Goal: Task Accomplishment & Management: Manage account settings

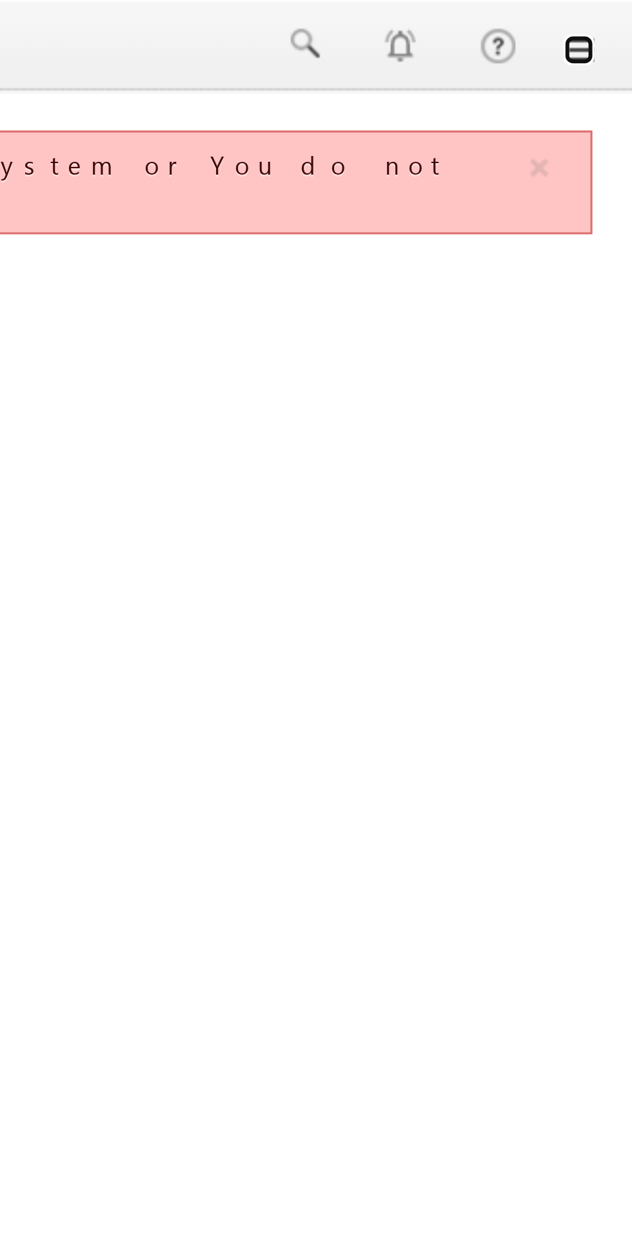
click at [615, 15] on link at bounding box center [613, 17] width 10 height 10
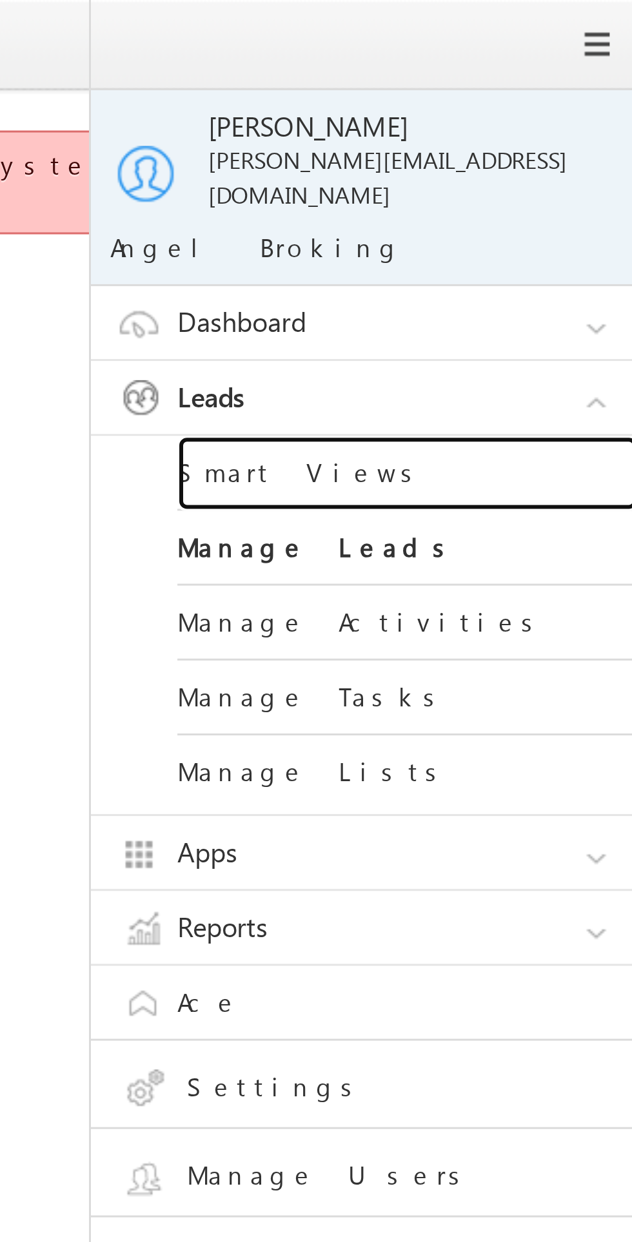
click at [523, 146] on link "Smart Views" at bounding box center [556, 158] width 155 height 25
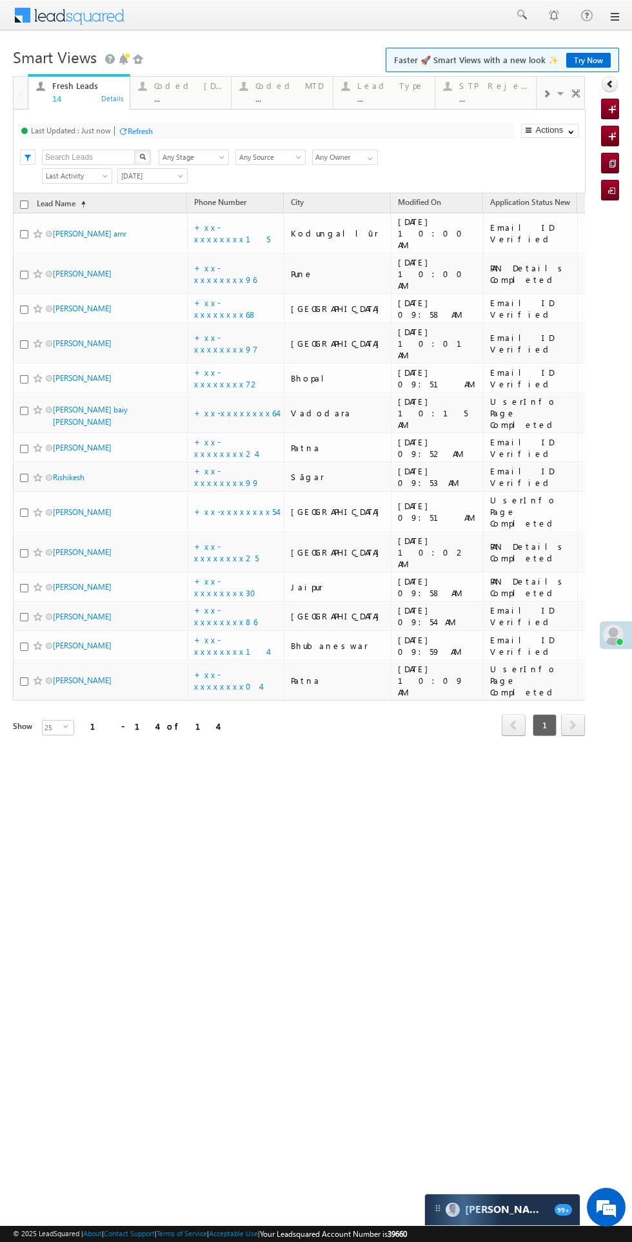
click at [186, 95] on div "..." at bounding box center [189, 98] width 70 height 10
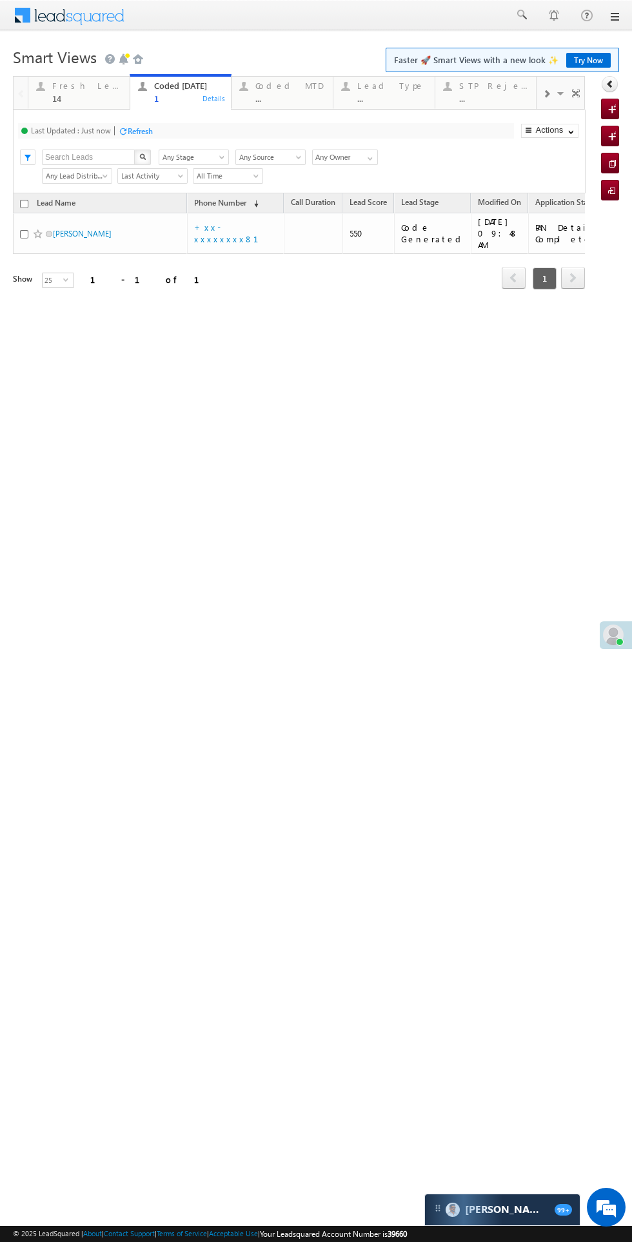
click at [72, 98] on div "14" at bounding box center [87, 98] width 70 height 10
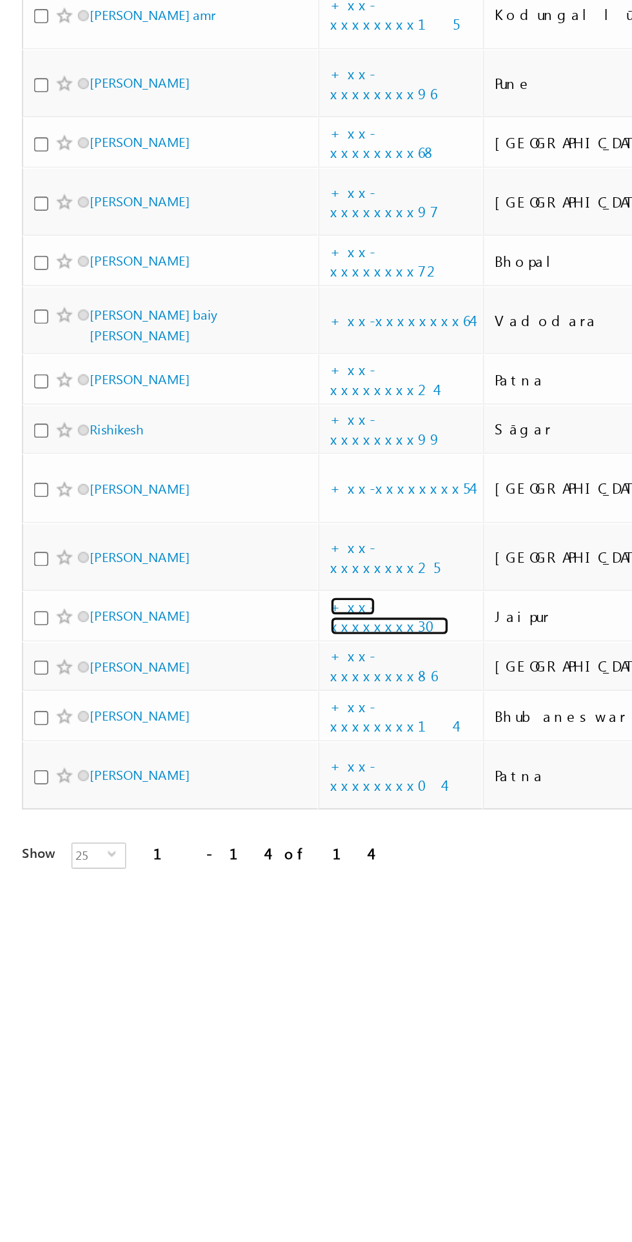
click at [242, 193] on link "+xx-xxxxxxxx30" at bounding box center [229, 204] width 70 height 23
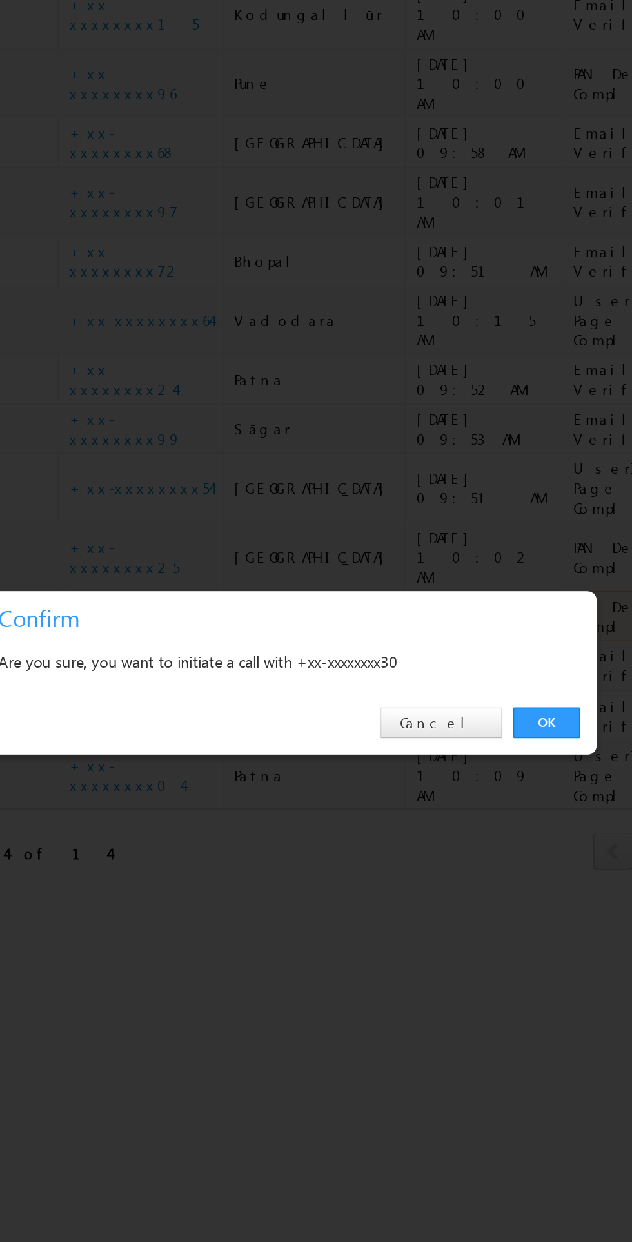
click at [214, 267] on link "OK" at bounding box center [214, 267] width 39 height 18
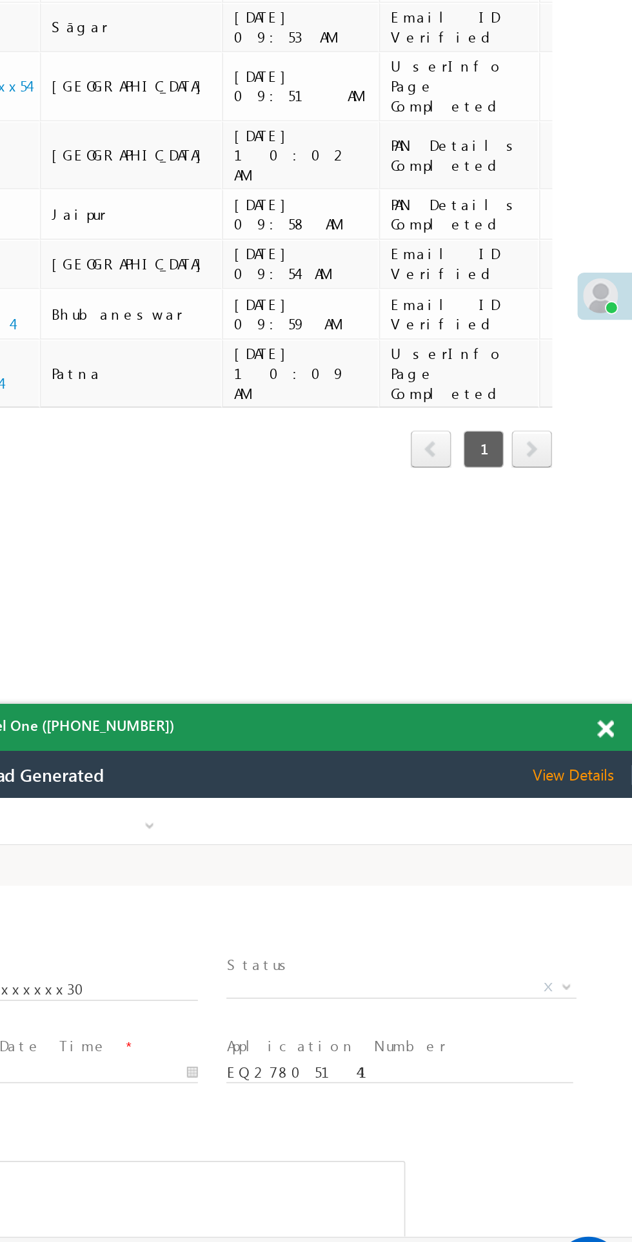
click at [164, 904] on span "X" at bounding box center [157, 909] width 205 height 13
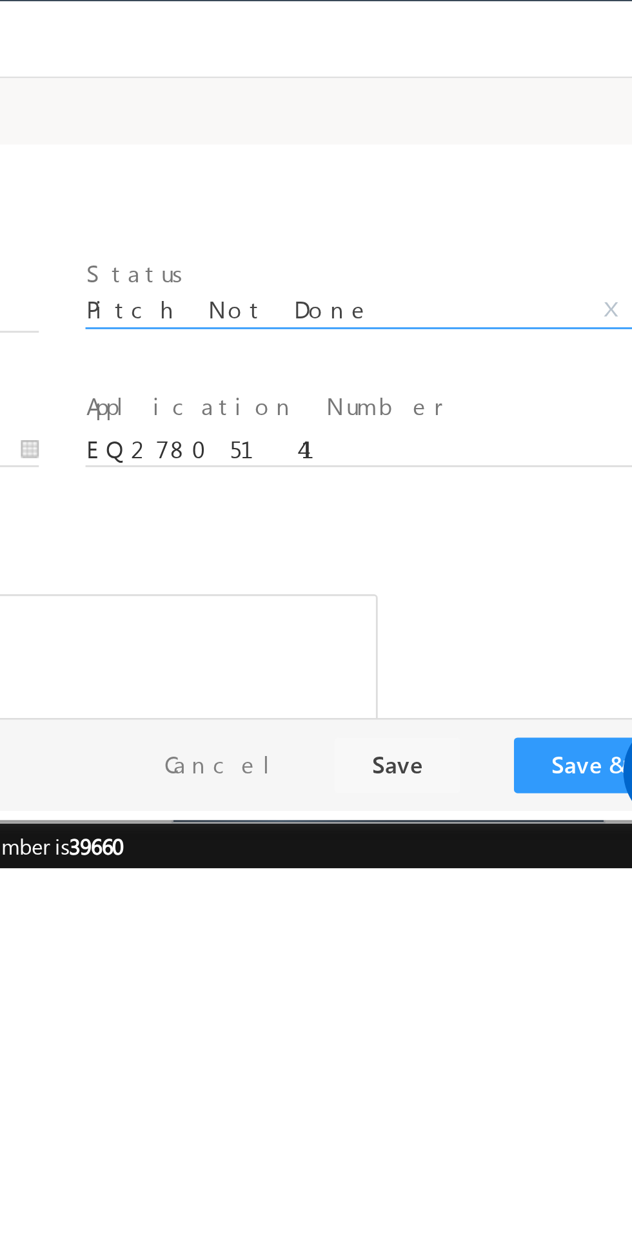
select select "Pitch Not Done"
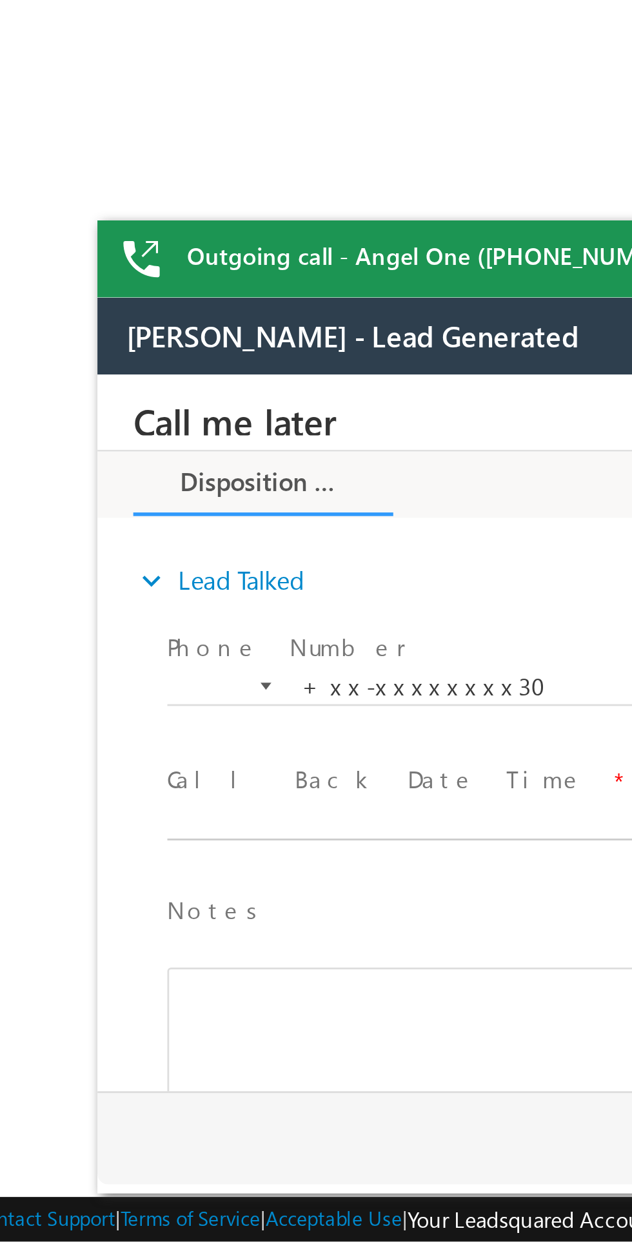
click at [195, 536] on body "Call me later Cross Sell Customer Drop-off reasons Language Barrier Not Interes…" at bounding box center [338, 503] width 483 height 258
type input "08/26/25 10:18 AM"
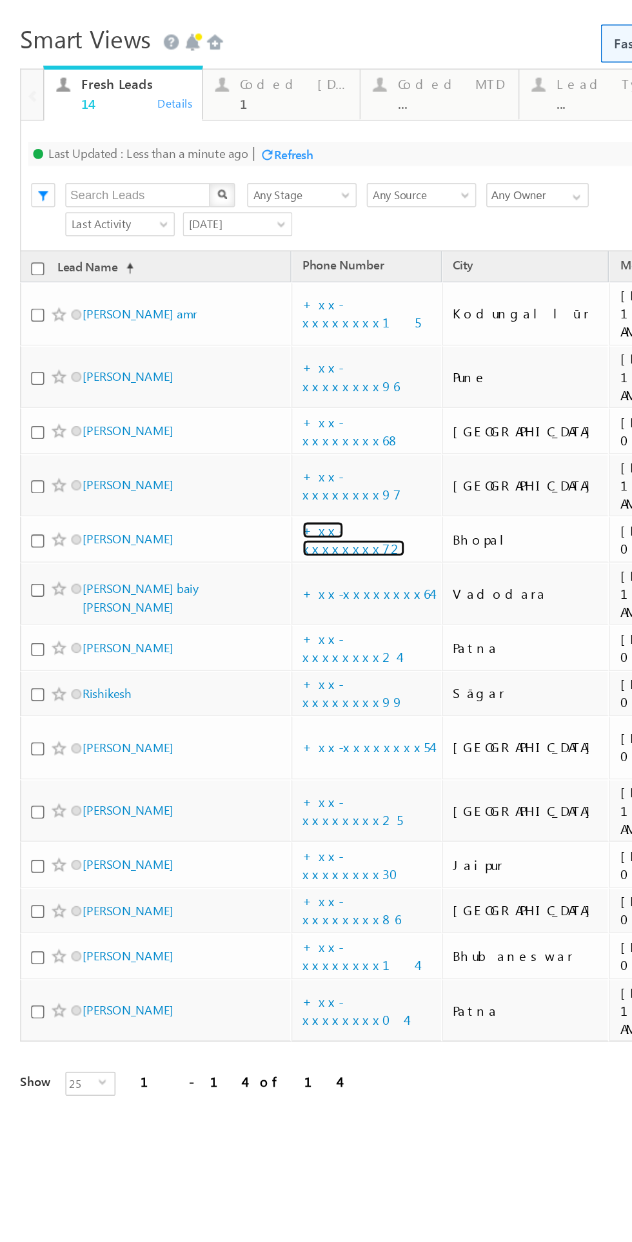
click at [229, 317] on link "+xx-xxxxxxxx72" at bounding box center [227, 328] width 66 height 23
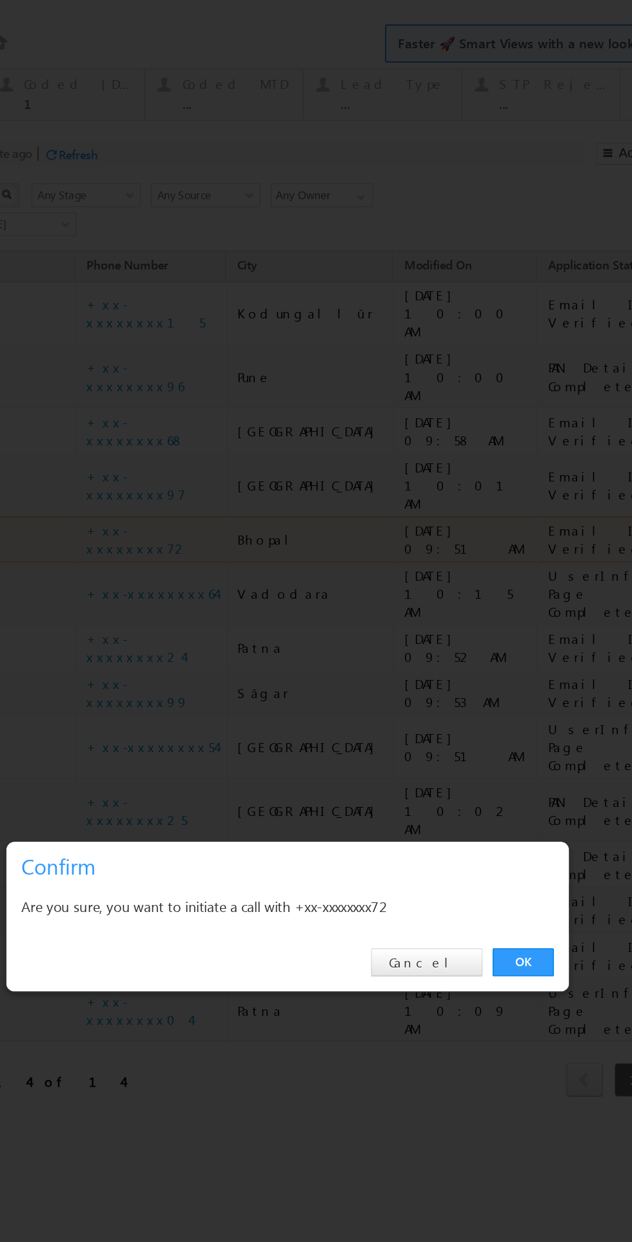
click at [257, 609] on link "OK" at bounding box center [258, 600] width 39 height 18
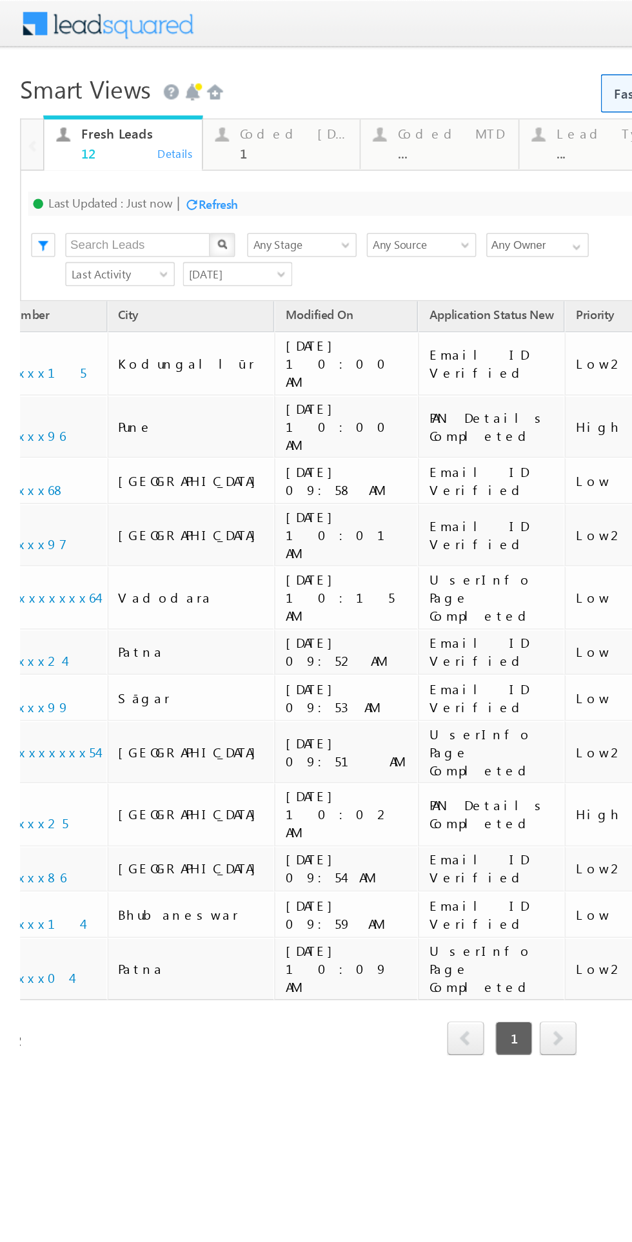
scroll to position [0, 216]
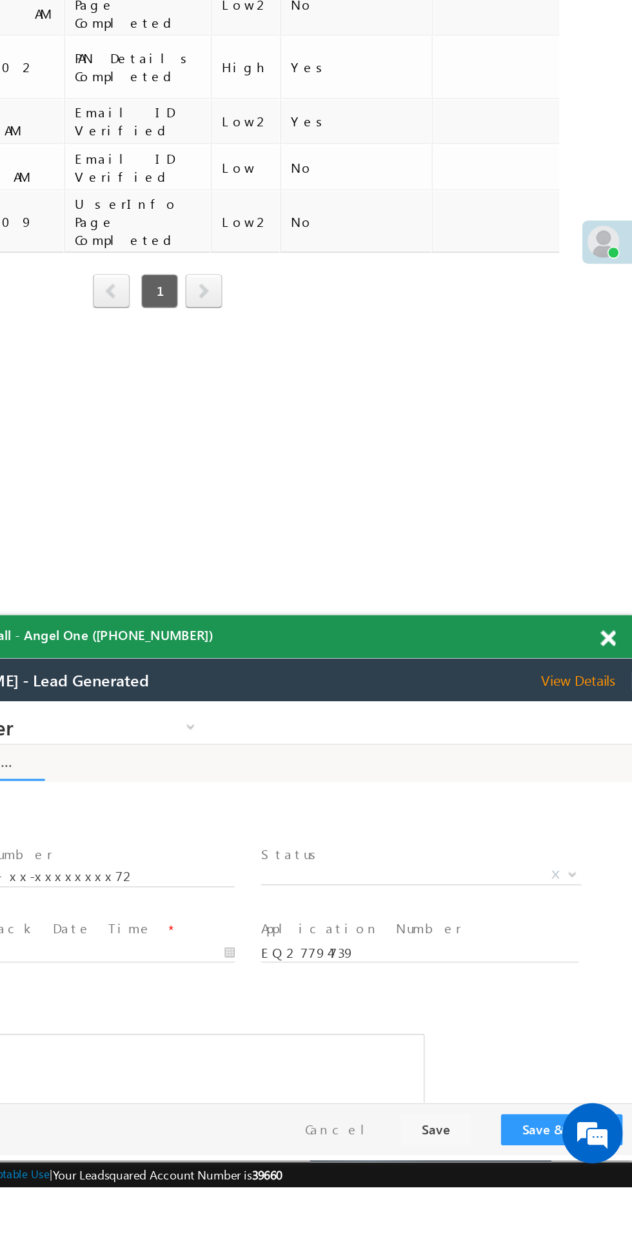
click at [332, 674] on span "View Details" at bounding box center [333, 672] width 59 height 12
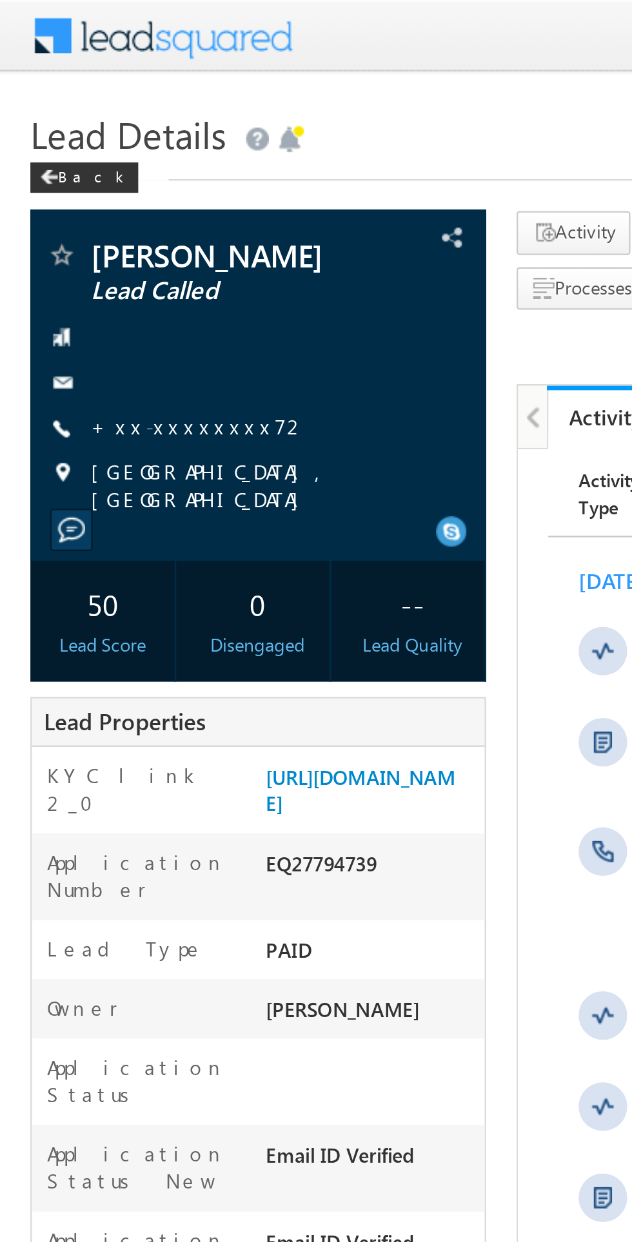
click at [83, 181] on link "+xx-xxxxxxxx72" at bounding box center [85, 180] width 92 height 11
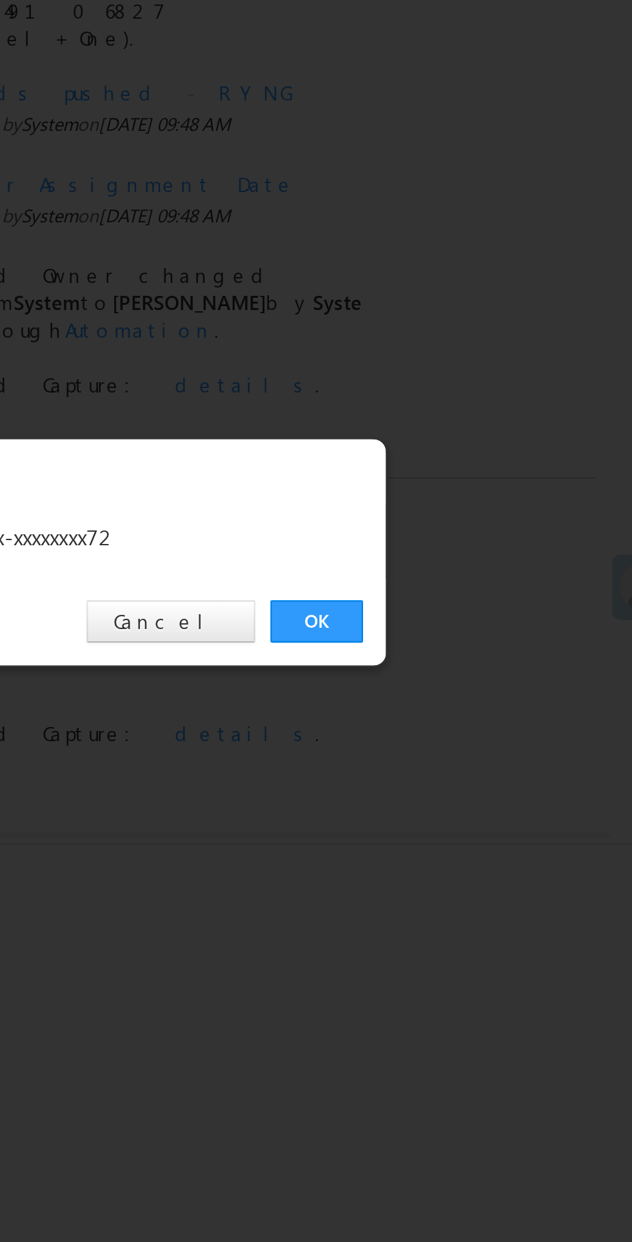
click at [470, 652] on link "OK" at bounding box center [473, 650] width 39 height 18
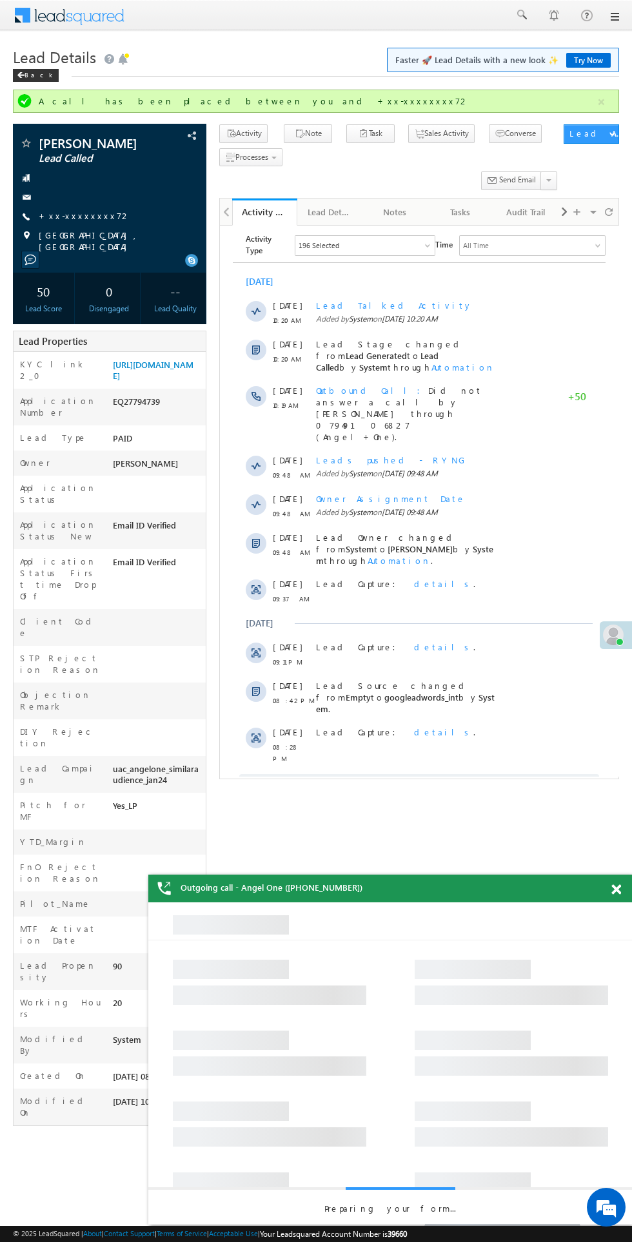
click at [442, 773] on span "Show More" at bounding box center [425, 786] width 68 height 26
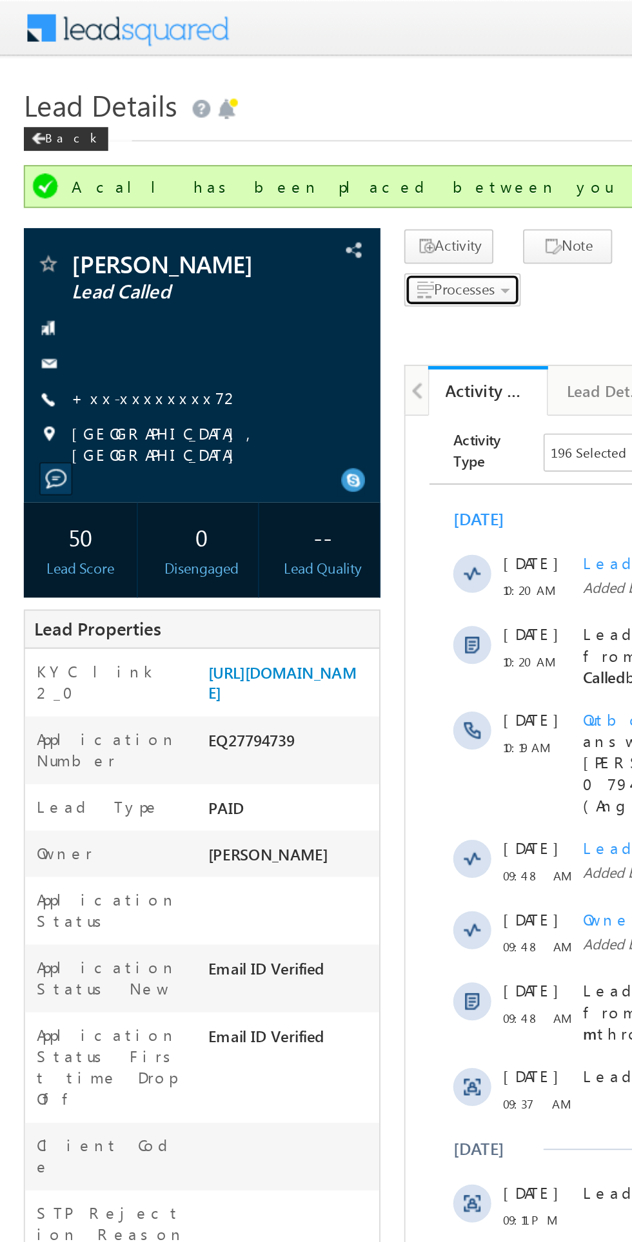
click at [0, 0] on span "Processes" at bounding box center [0, 0] width 0 height 0
click at [0, 0] on span "Not Eligible" at bounding box center [0, 0] width 0 height 0
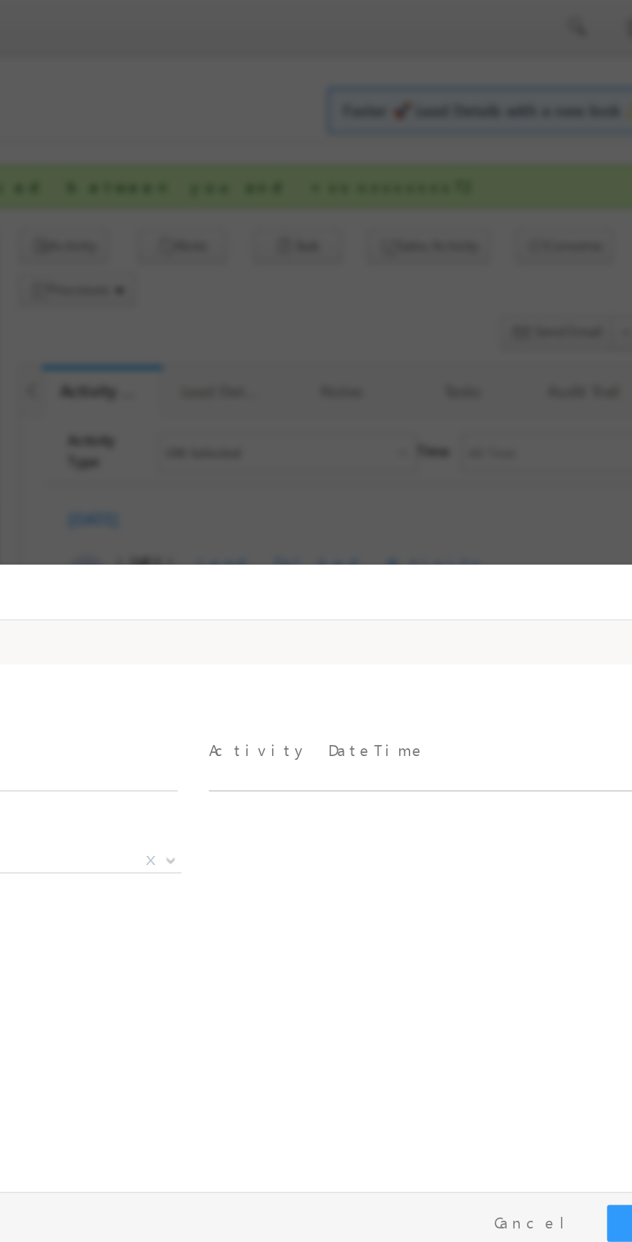
type input "08/26/25 10:25 AM"
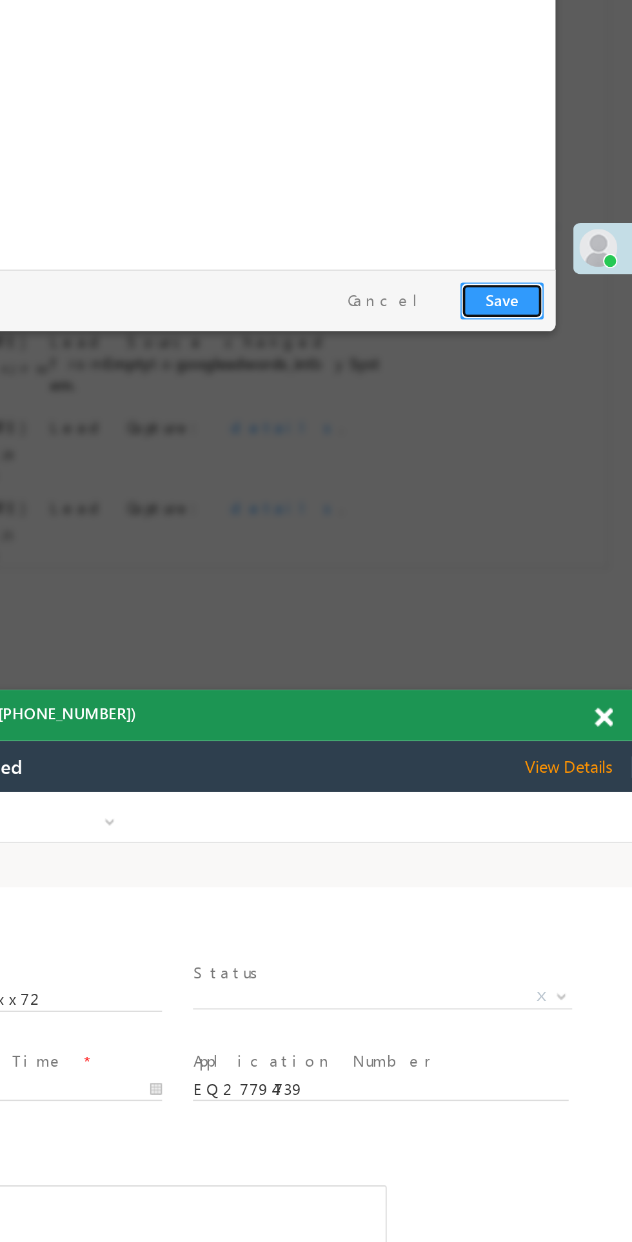
click at [59, 0] on button "Save" at bounding box center [64, 0] width 45 height 20
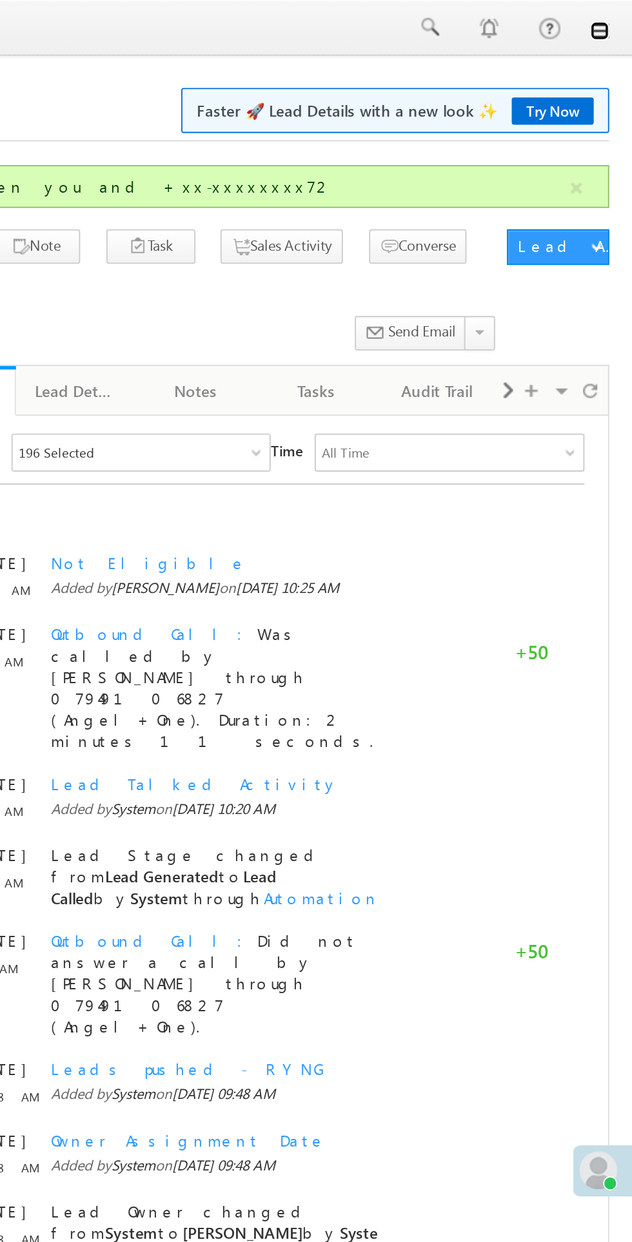
click at [612, 15] on link at bounding box center [613, 17] width 10 height 10
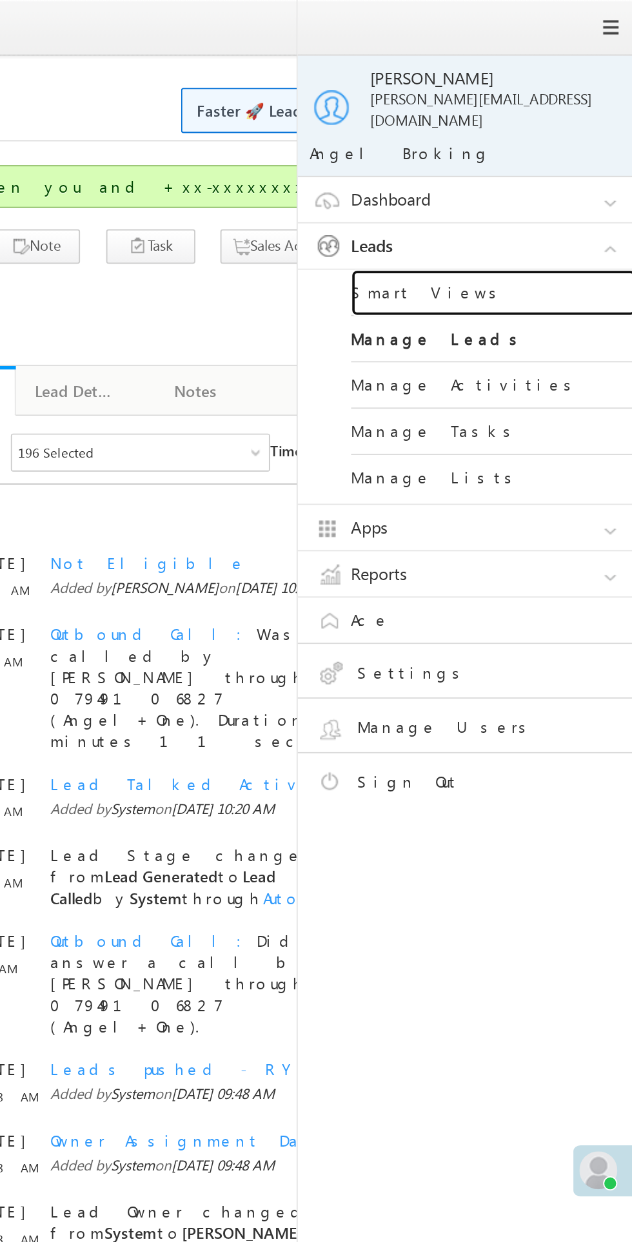
click at [534, 146] on link "Smart Views" at bounding box center [556, 158] width 155 height 25
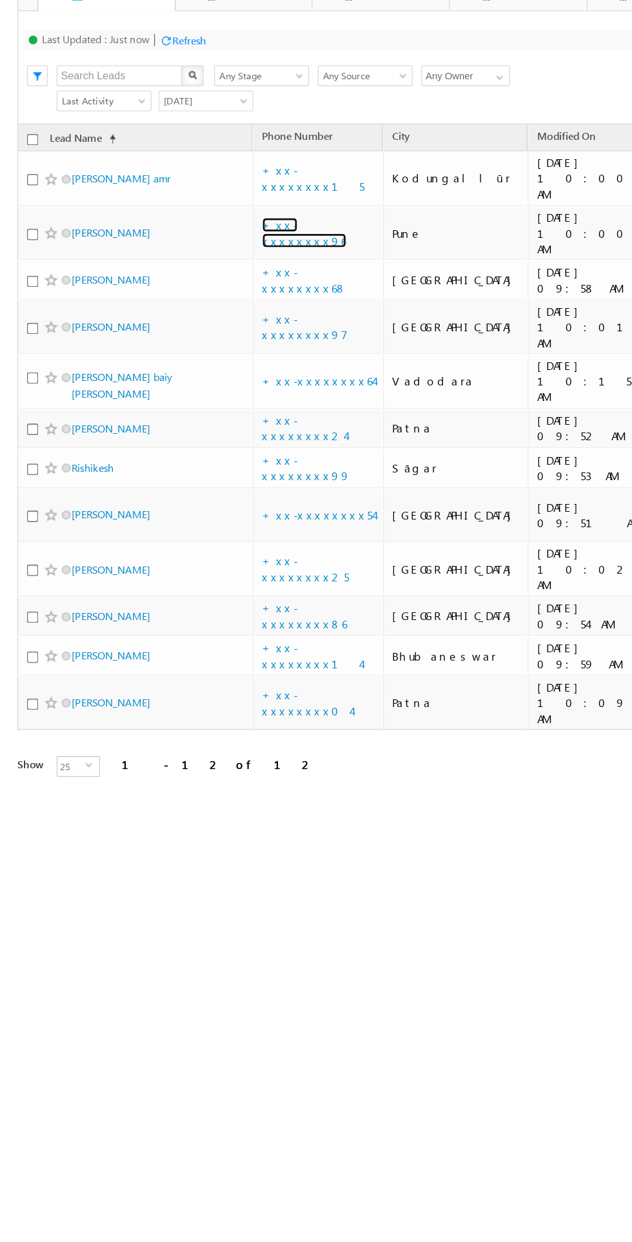
click at [220, 126] on link "+xx-xxxxxxxx96" at bounding box center [225, 137] width 63 height 23
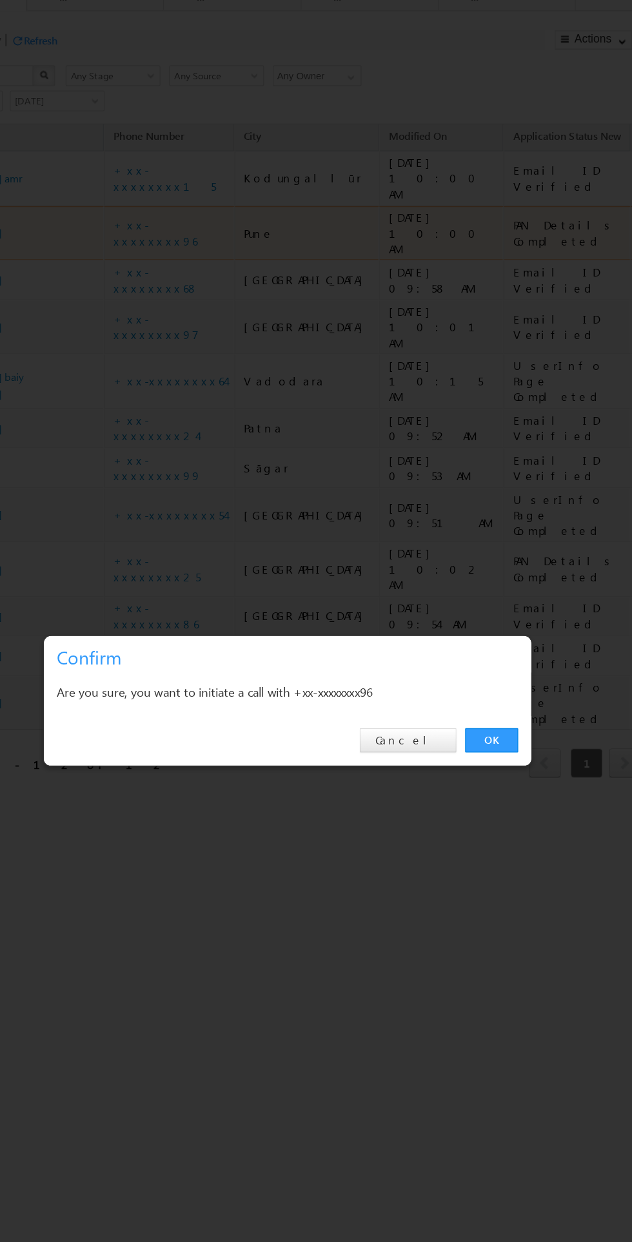
click at [326, 516] on link "OK" at bounding box center [325, 514] width 39 height 18
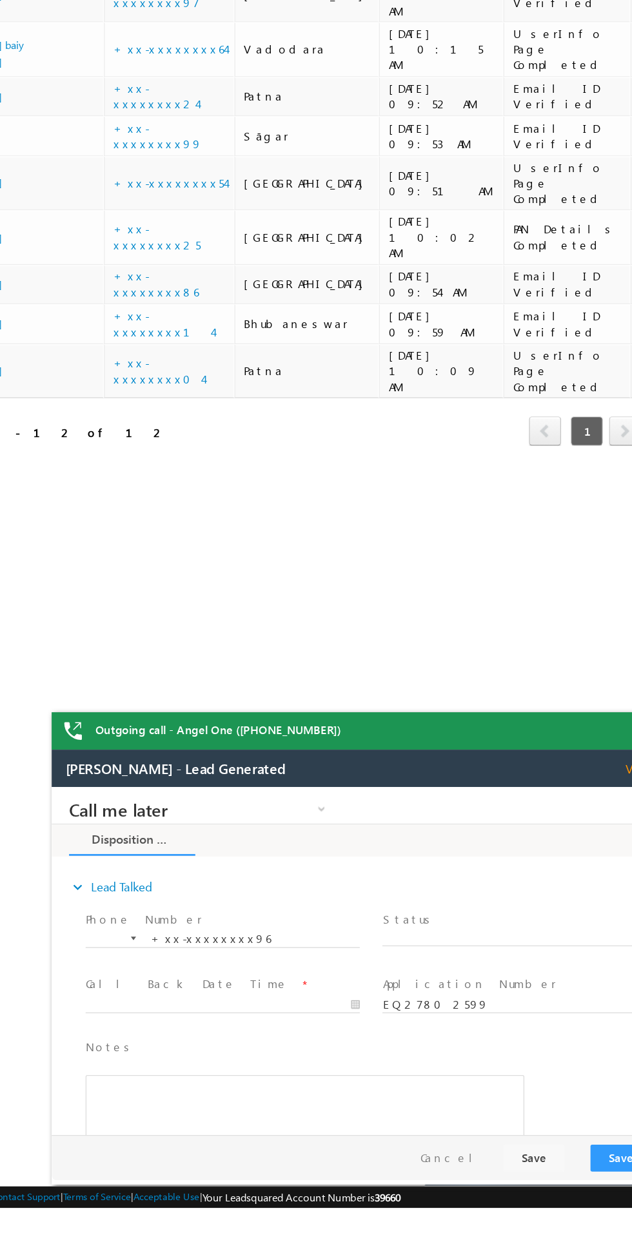
click at [365, 900] on span "X" at bounding box center [399, 898] width 205 height 13
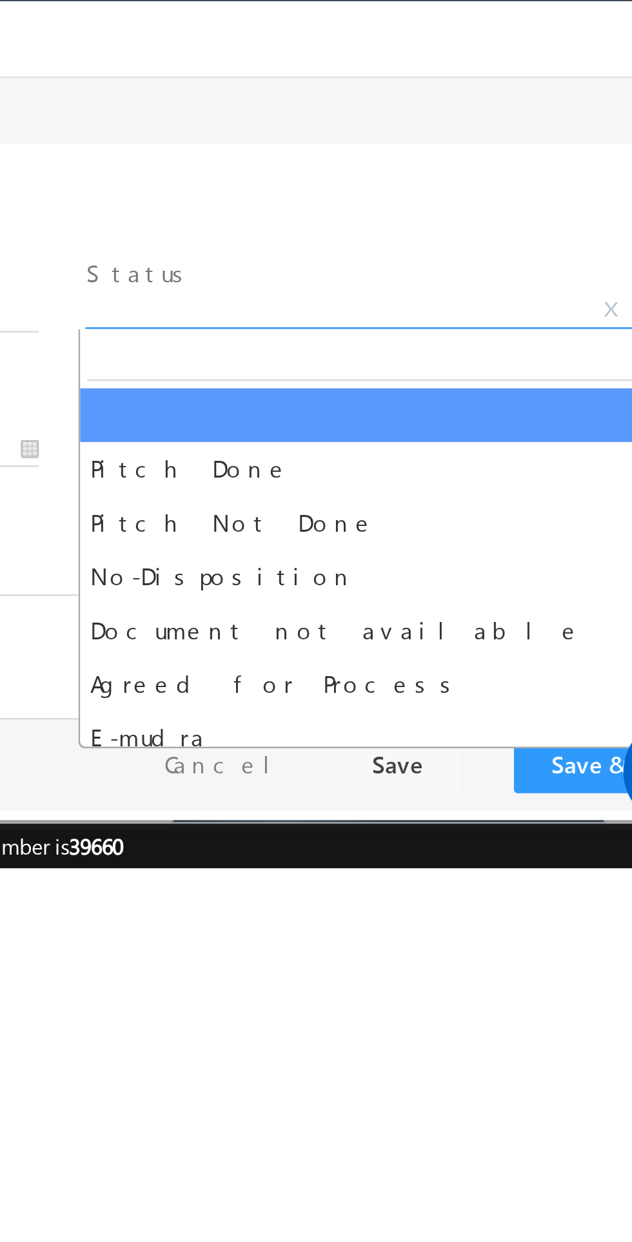
select select "Pitch Not Done"
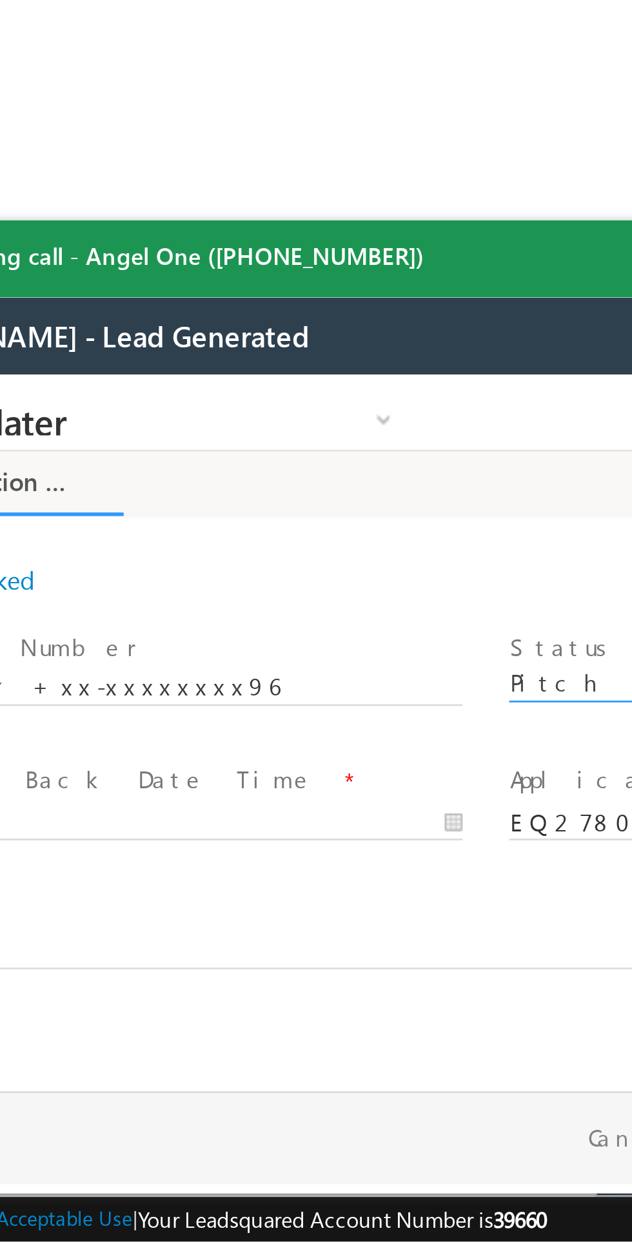
click at [0, 523] on span "Call Back Date Time *" at bounding box center [70, 547] width 483 height 291
click at [0, 532] on body "Call me later Cross Sell Customer Drop-off reasons Language Barrier Not Interes…" at bounding box center [70, 503] width 483 height 258
type input "08/26/25 10:26 AM"
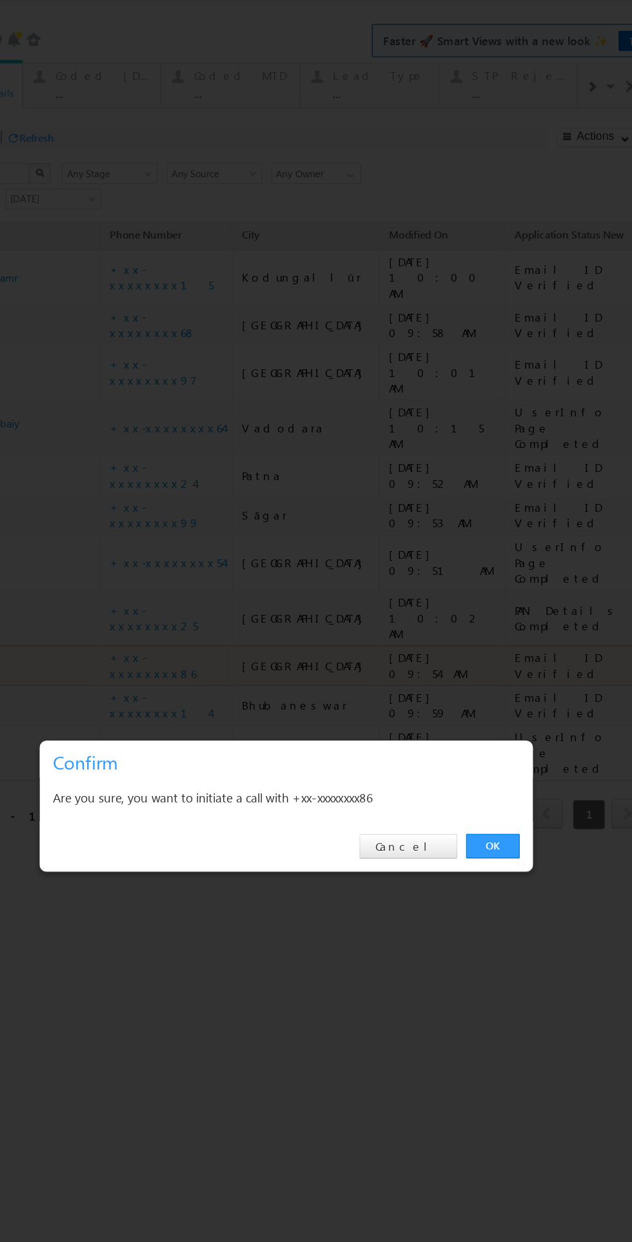
click at [321, 608] on link "OK" at bounding box center [319, 608] width 39 height 18
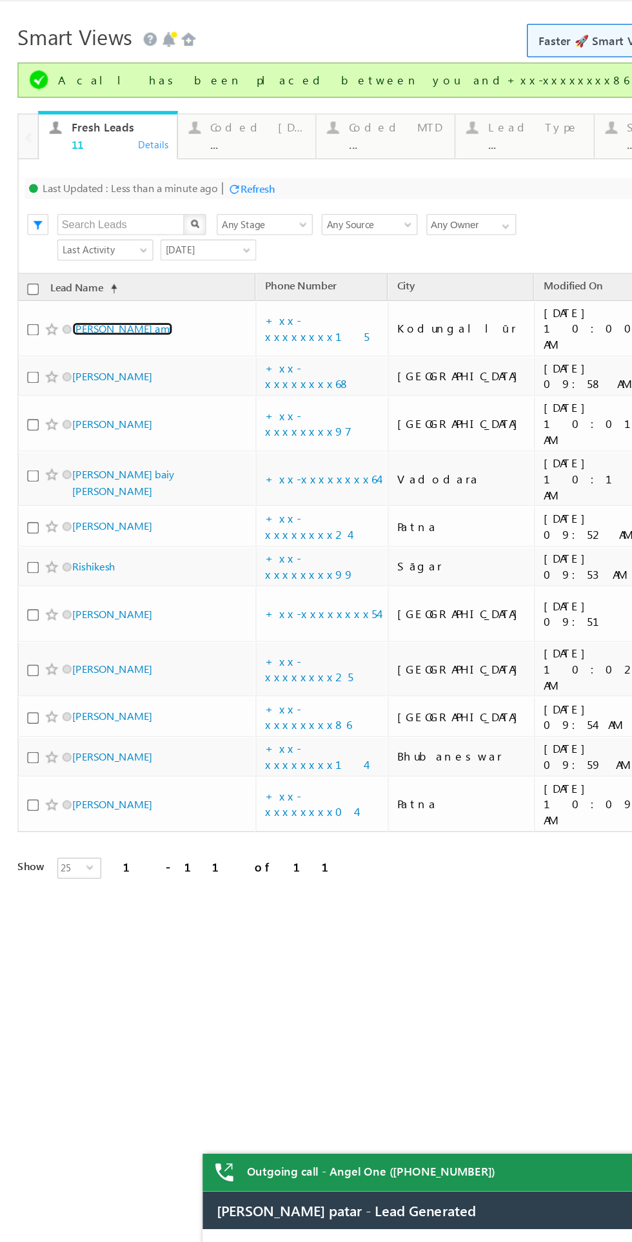
click at [77, 225] on link "Irfan amr" at bounding box center [89, 230] width 73 height 10
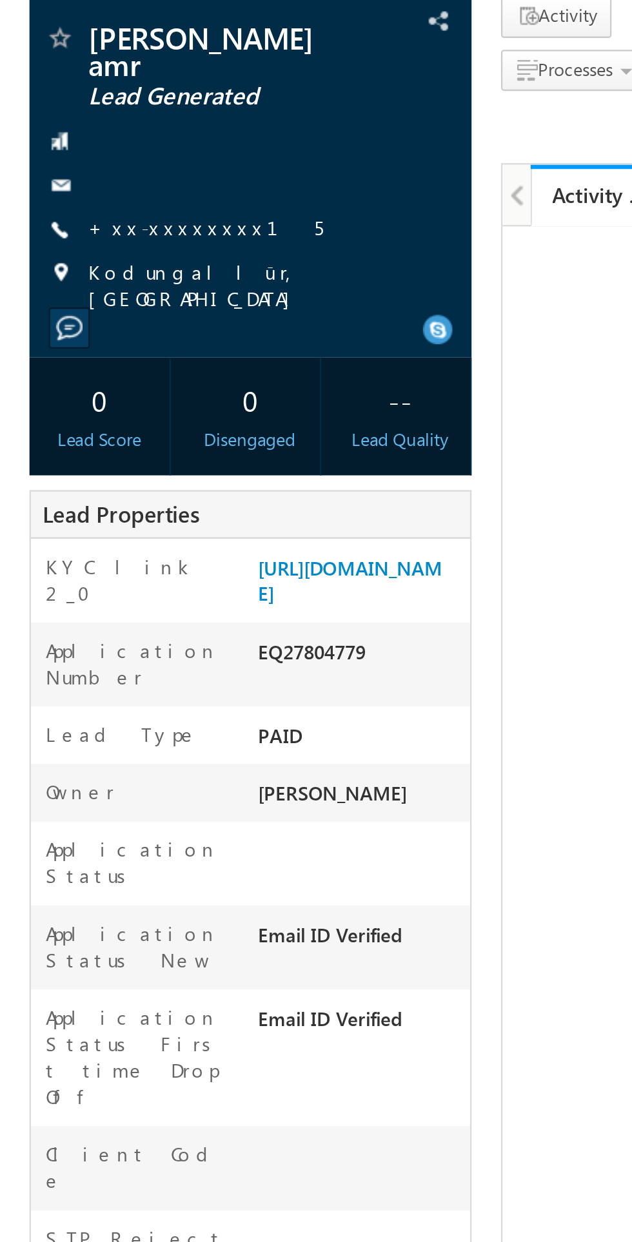
click at [94, 186] on link "+xx-xxxxxxxx15" at bounding box center [90, 191] width 102 height 11
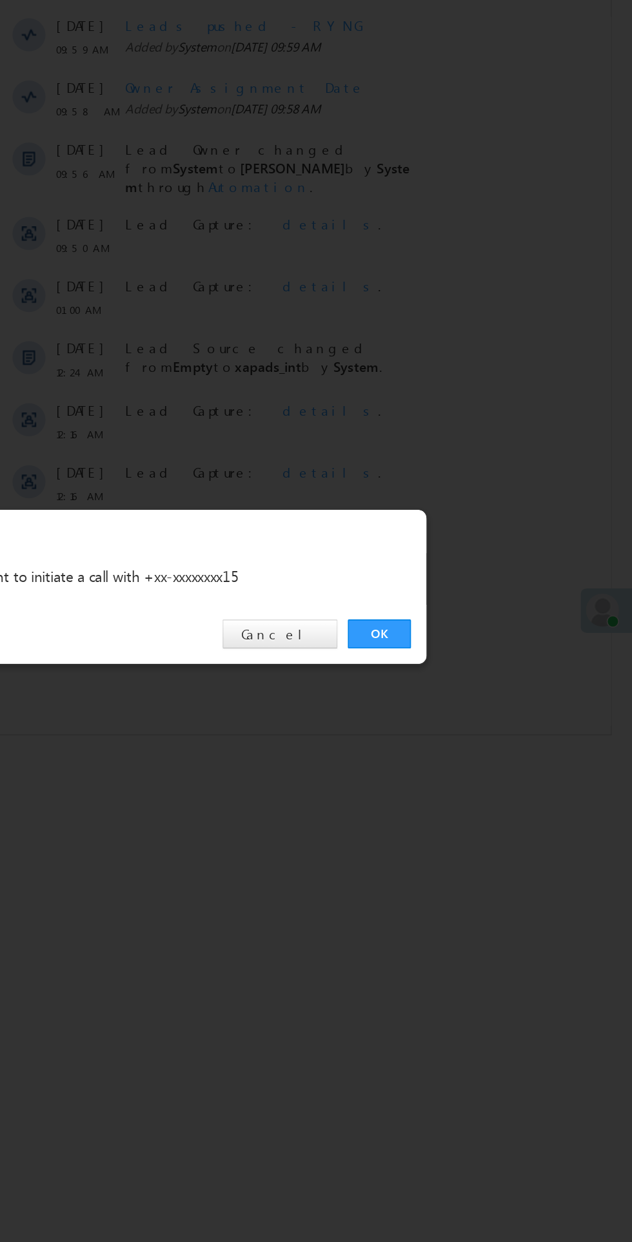
click at [478, 652] on link "OK" at bounding box center [473, 650] width 39 height 18
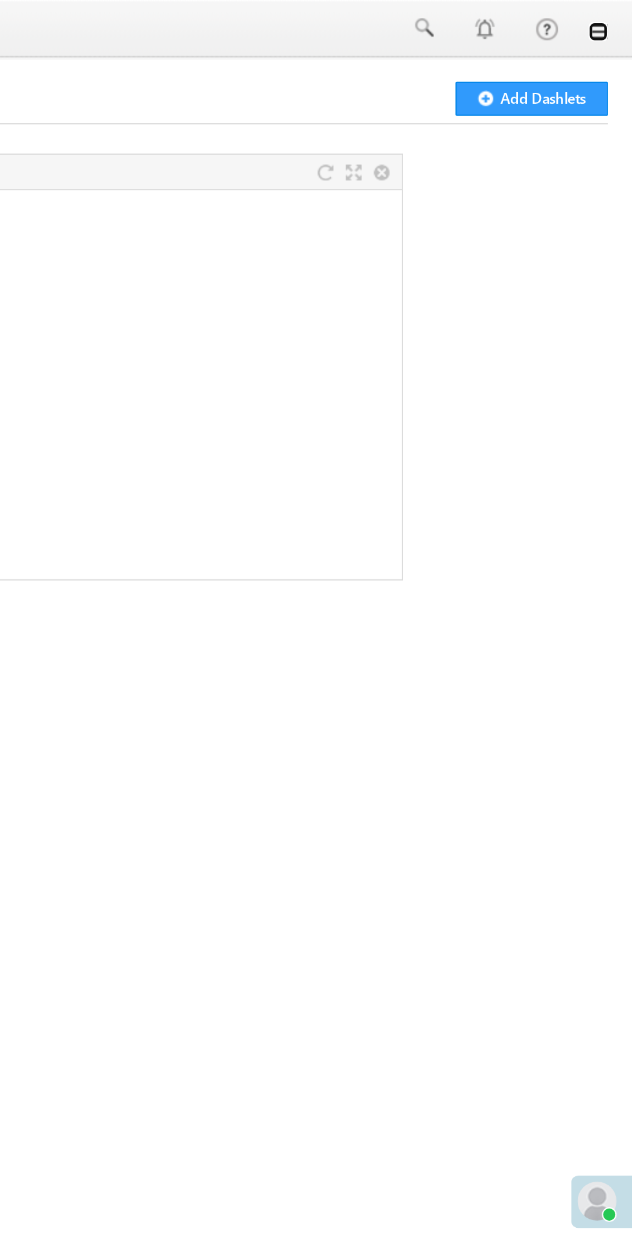
click at [617, 13] on link at bounding box center [613, 17] width 10 height 10
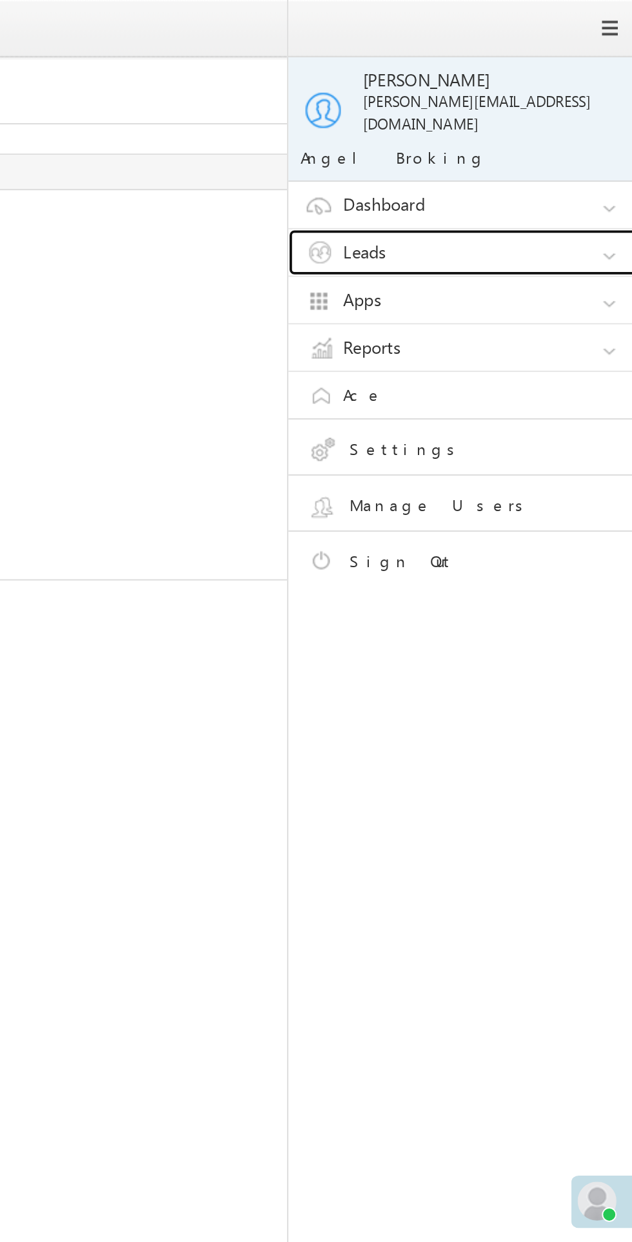
click at [535, 121] on link "Leads" at bounding box center [546, 133] width 193 height 24
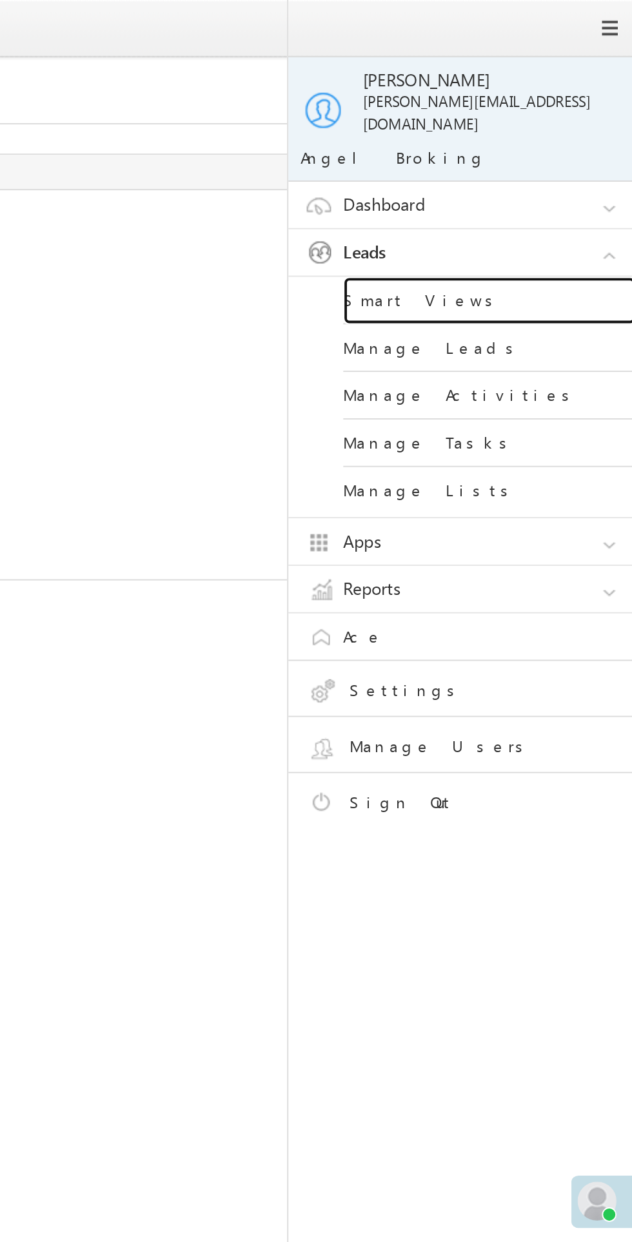
click at [525, 146] on link "Smart Views" at bounding box center [556, 158] width 155 height 25
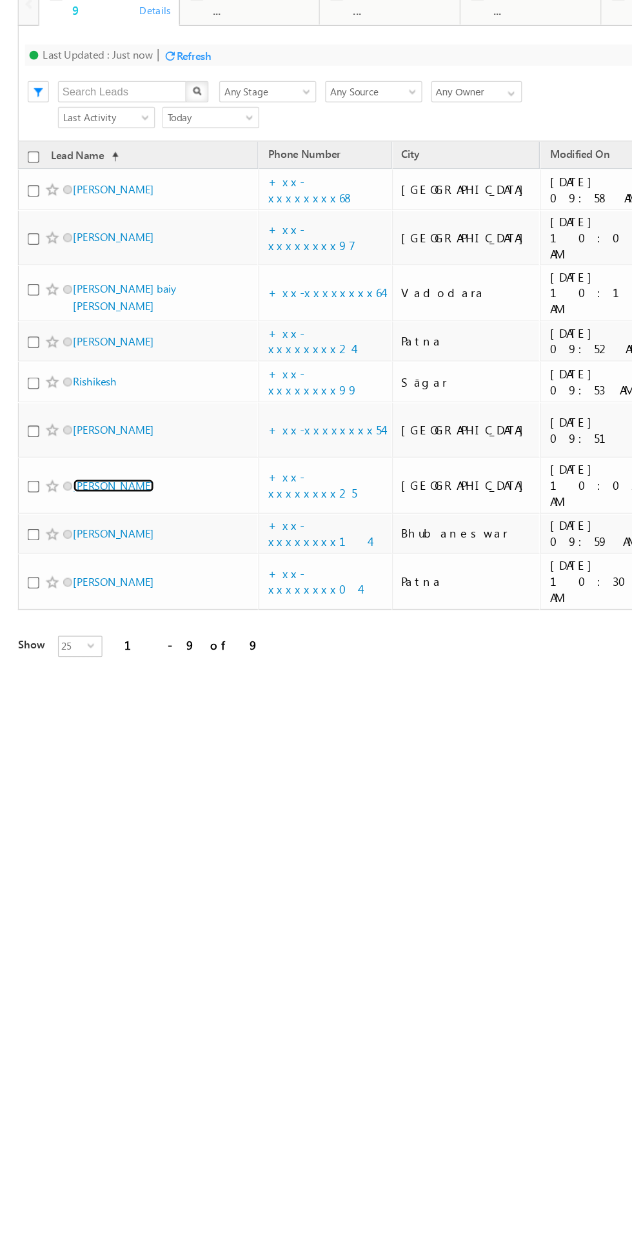
click at [72, 313] on link "[PERSON_NAME]" at bounding box center [82, 318] width 59 height 10
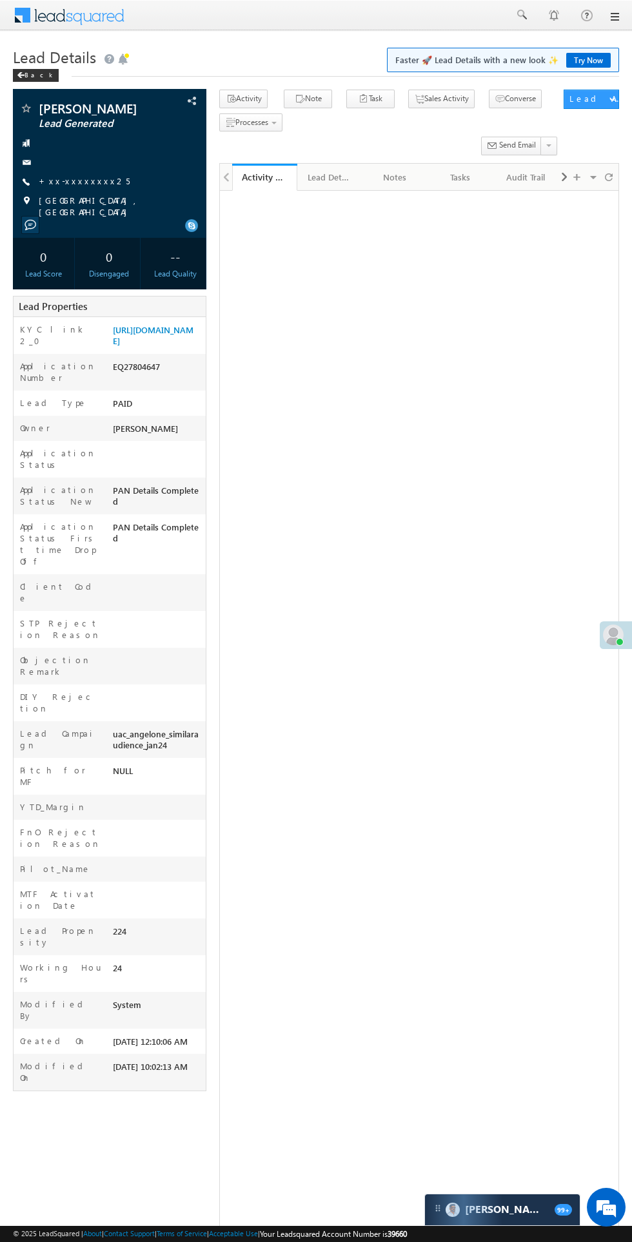
click at [76, 181] on link "+xx-xxxxxxxx25" at bounding box center [84, 180] width 91 height 11
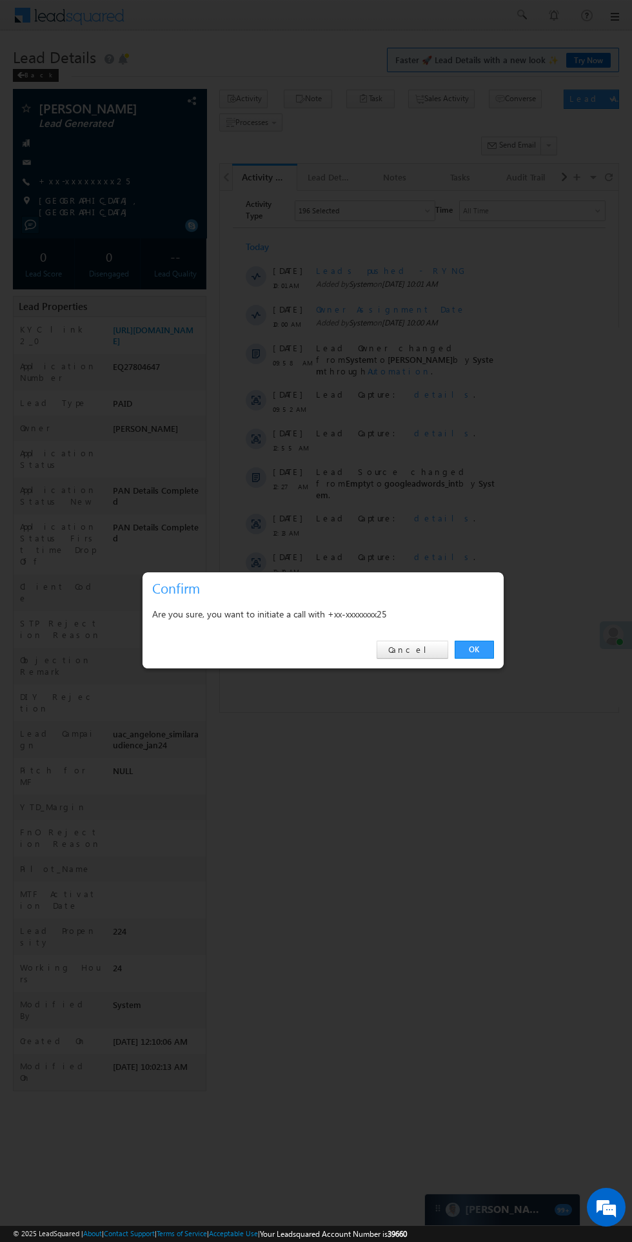
click at [474, 650] on link "OK" at bounding box center [473, 650] width 39 height 18
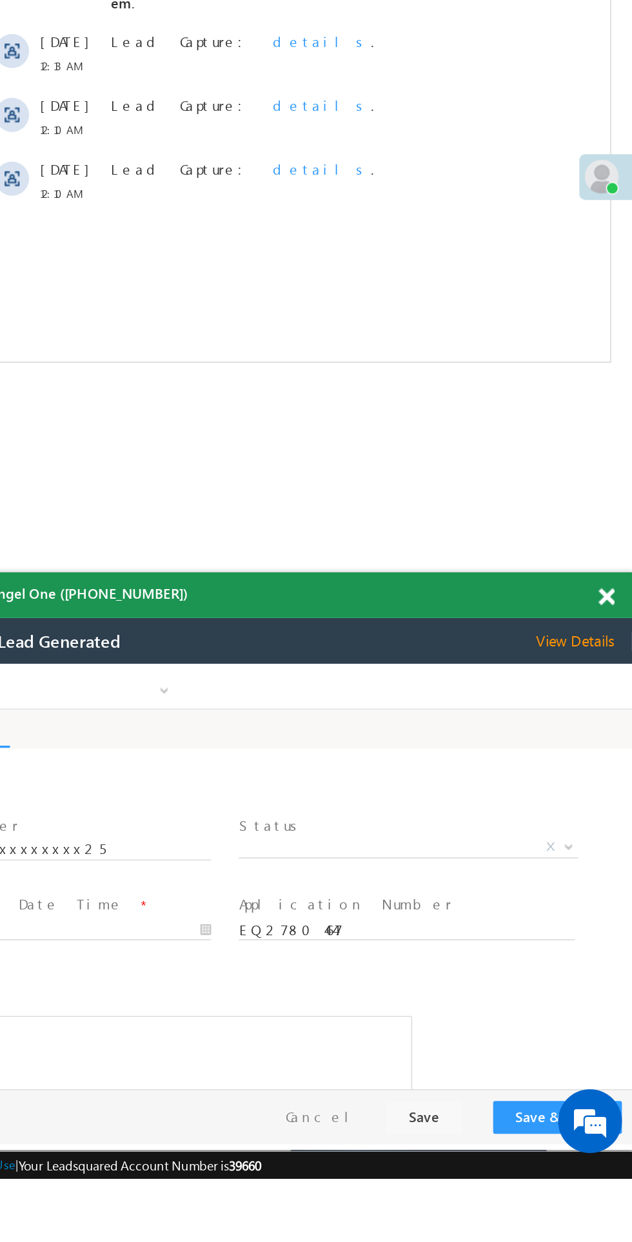
click at [155, 776] on span "X" at bounding box center [182, 774] width 205 height 13
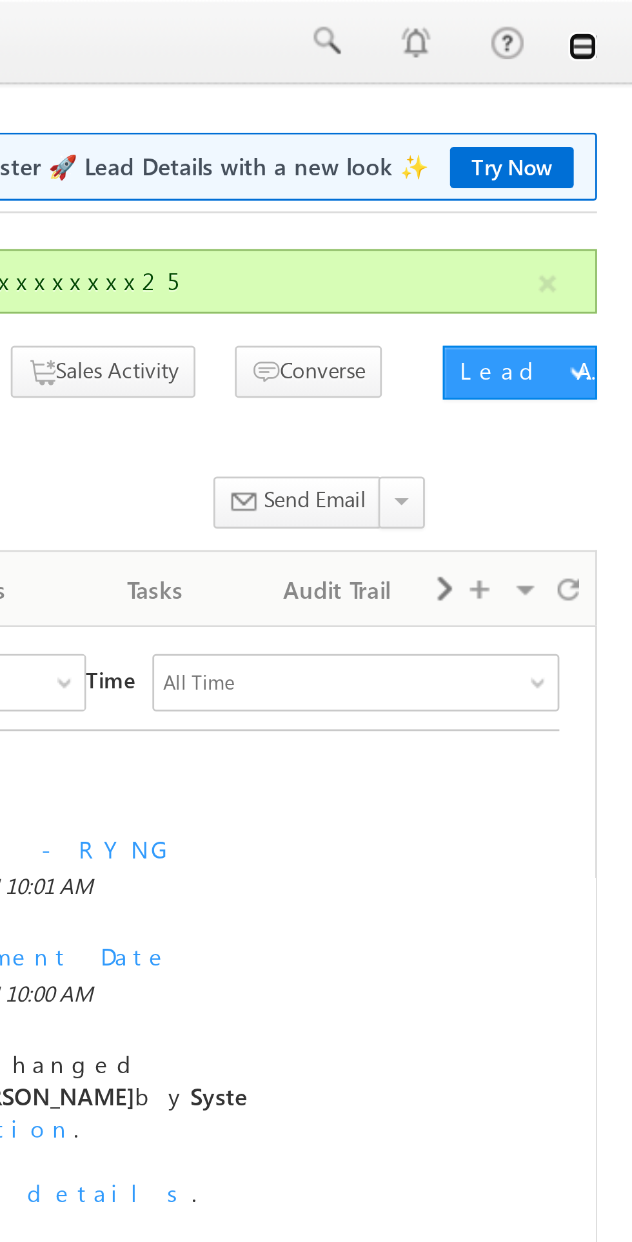
click at [0, 0] on link at bounding box center [0, 0] width 0 height 0
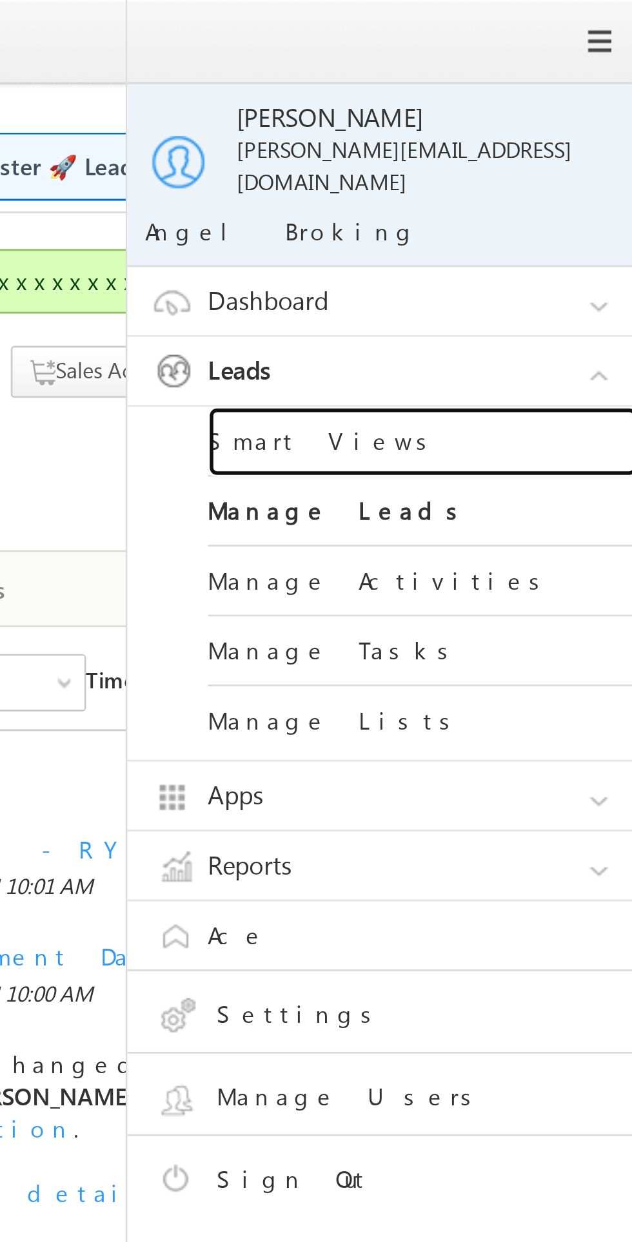
click at [523, 147] on link "Smart Views" at bounding box center [556, 158] width 155 height 25
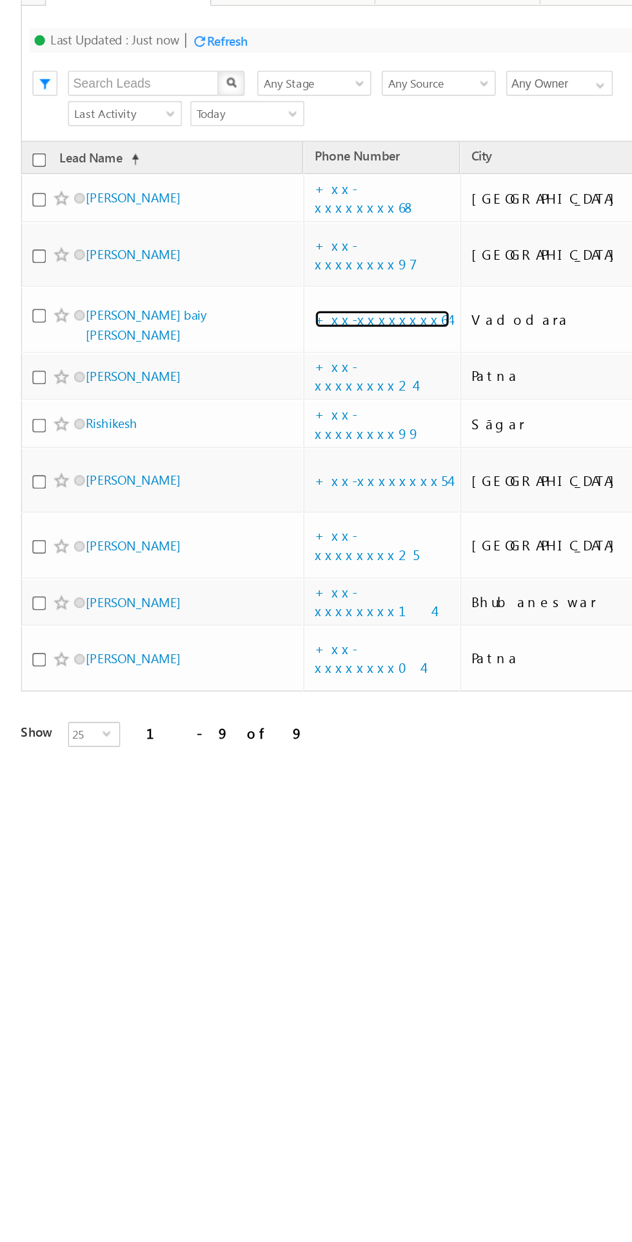
click at [227, 126] on link "+xx-xxxxxxxx64" at bounding box center [235, 131] width 83 height 11
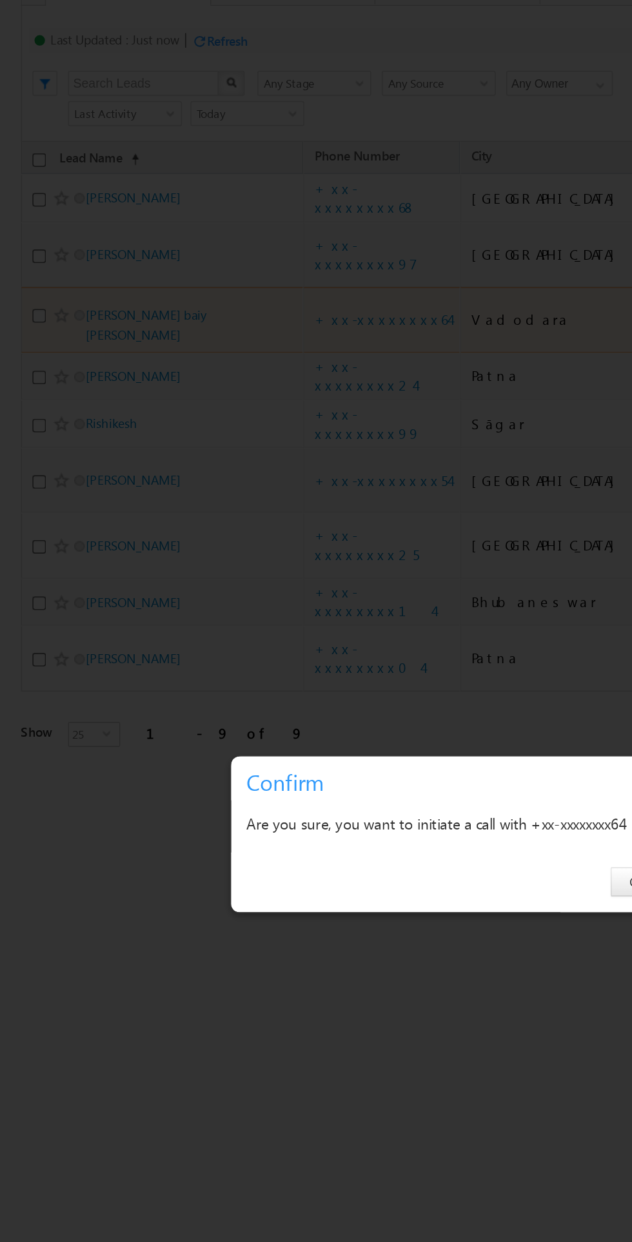
click at [228, 113] on div at bounding box center [316, 450] width 632 height 1242
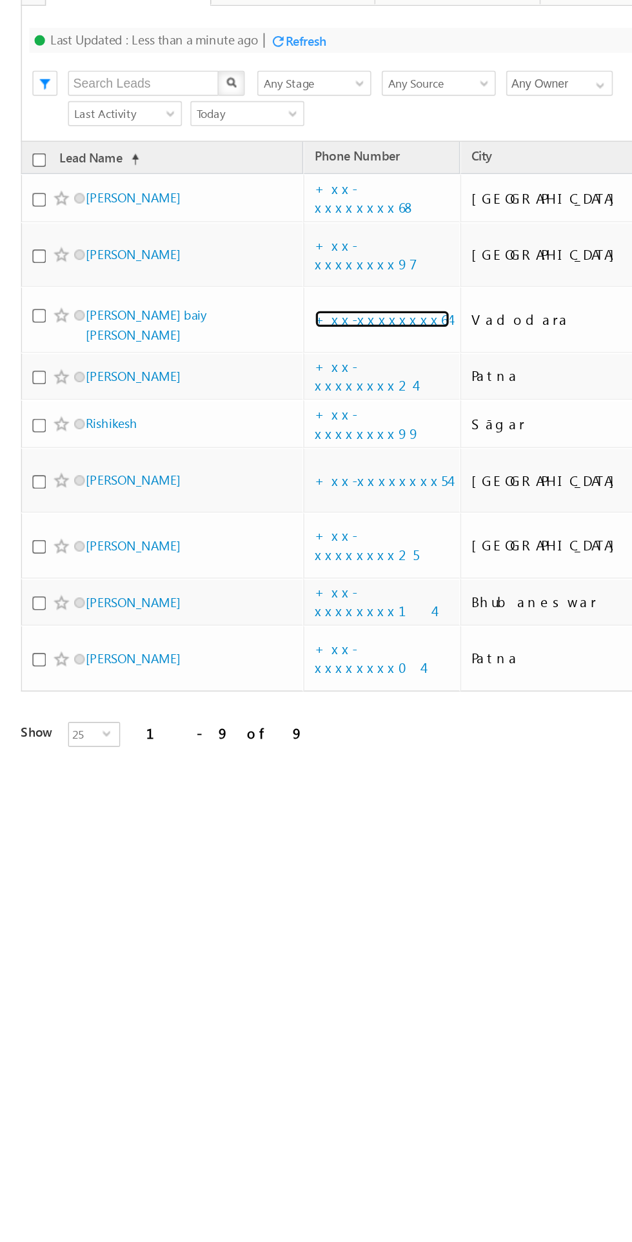
click at [237, 126] on link "+xx-xxxxxxxx64" at bounding box center [235, 131] width 83 height 11
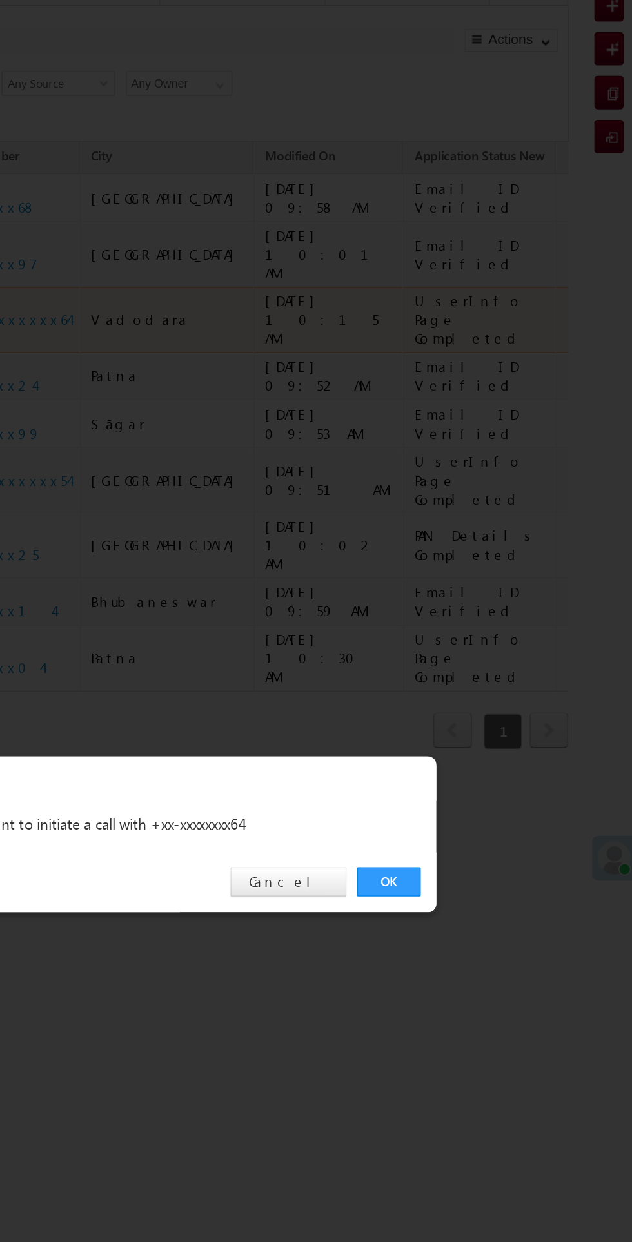
click at [94, 478] on link "OK" at bounding box center [94, 478] width 39 height 18
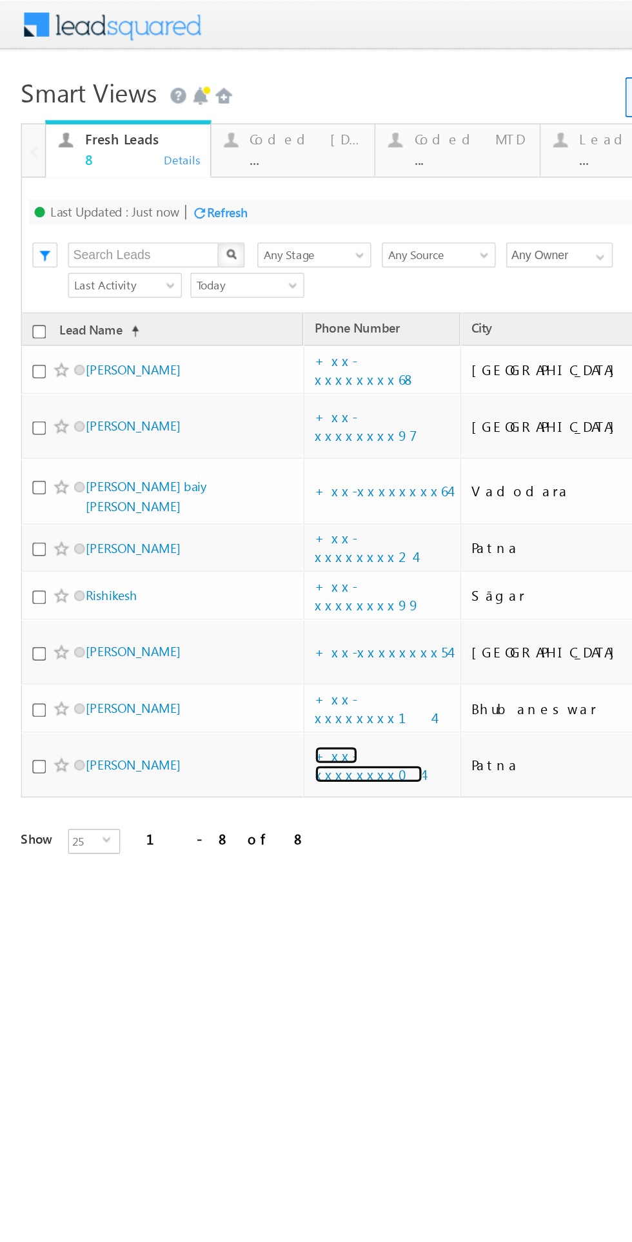
click at [220, 460] on link "+xx-xxxxxxxx04" at bounding box center [227, 471] width 66 height 23
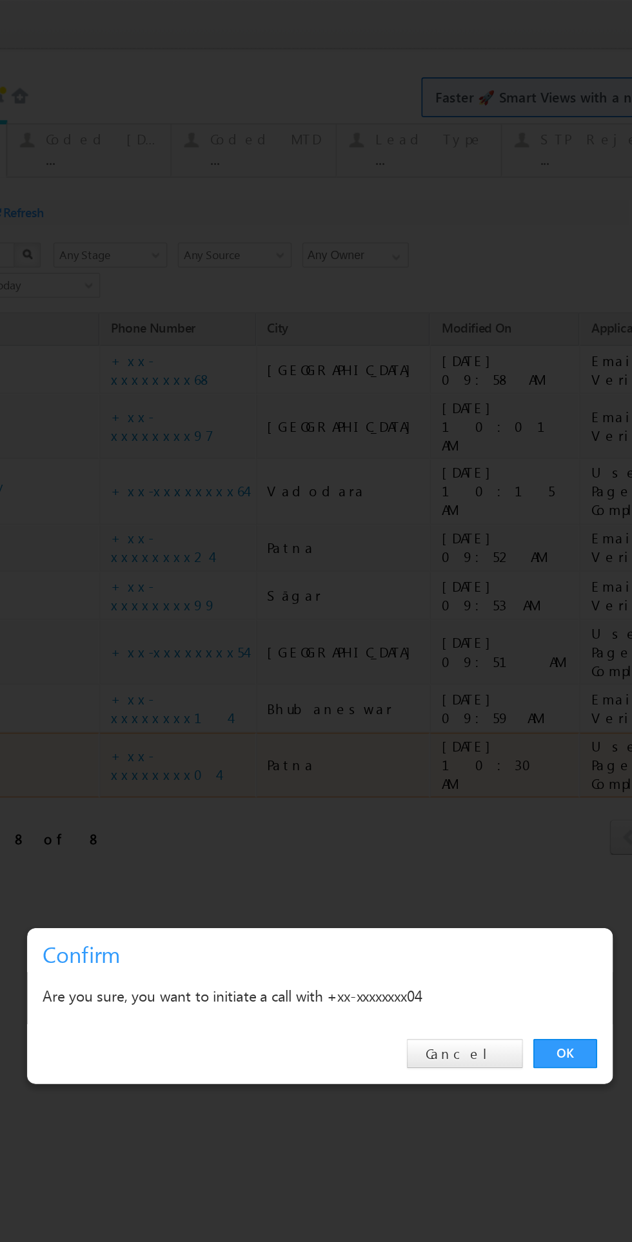
click at [267, 649] on link "OK" at bounding box center [270, 650] width 39 height 18
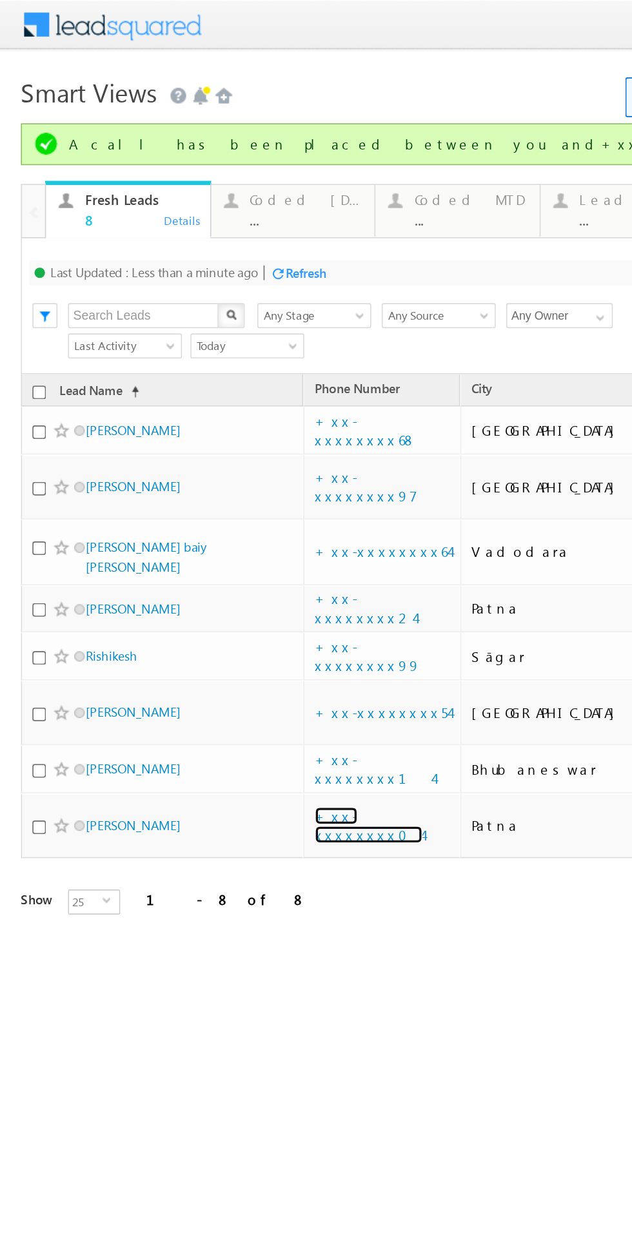
click at [229, 498] on link "+xx-xxxxxxxx04" at bounding box center [227, 509] width 66 height 23
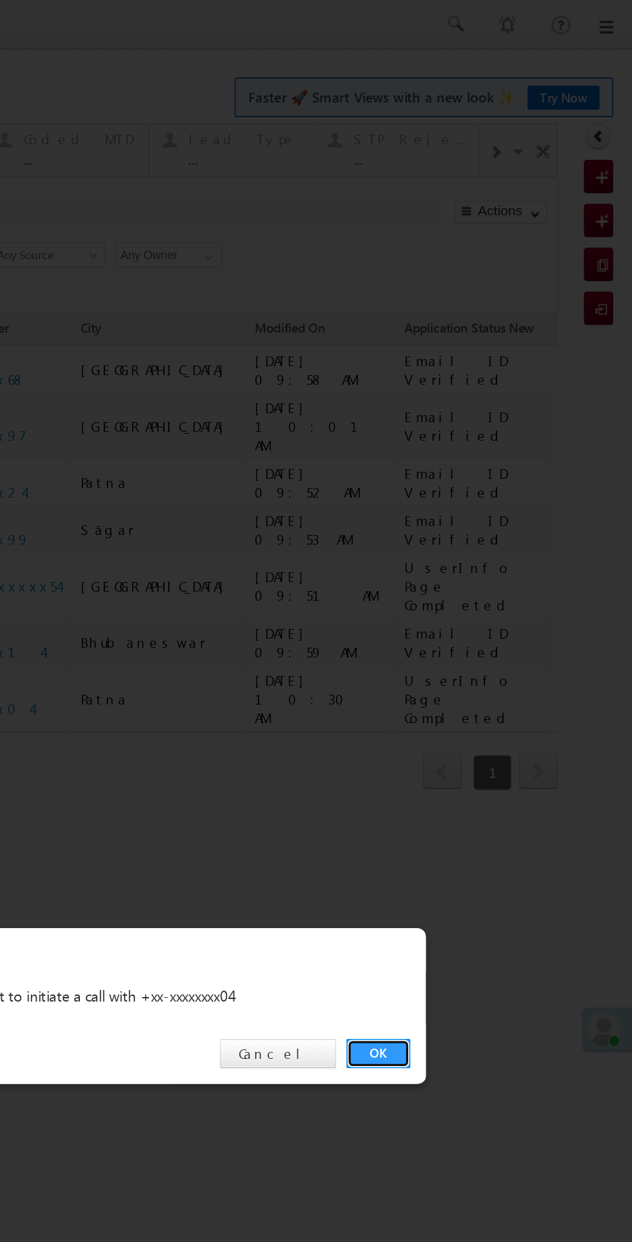
click at [78, 650] on link "OK" at bounding box center [83, 650] width 39 height 18
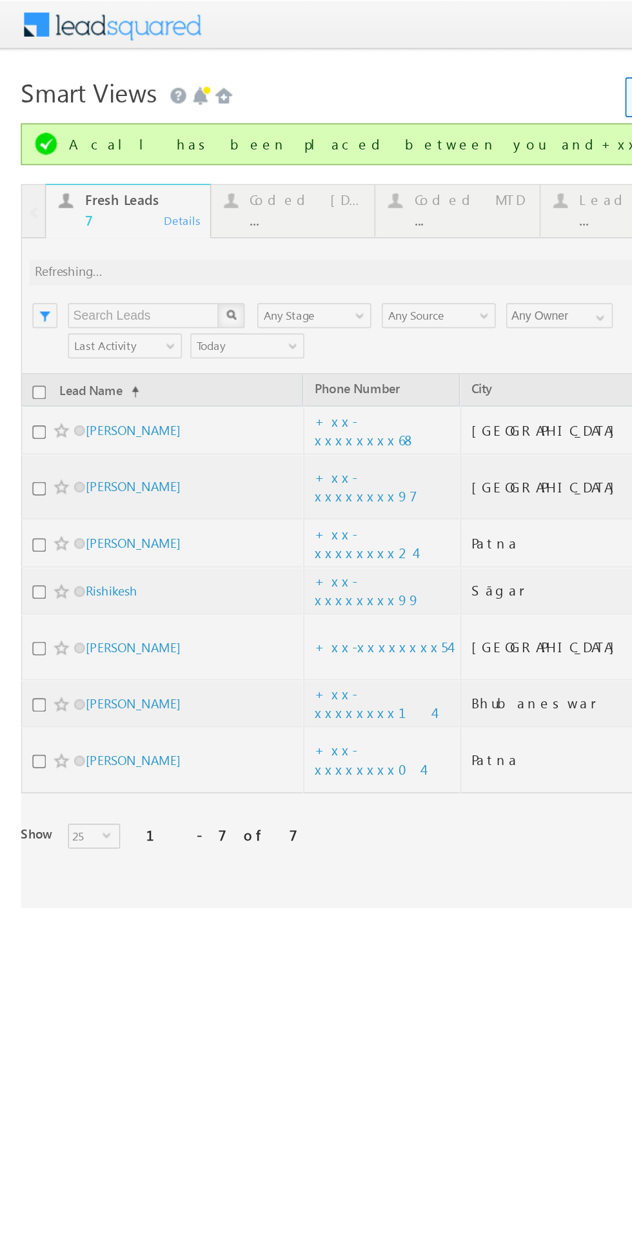
click at [226, 418] on div at bounding box center [299, 336] width 572 height 447
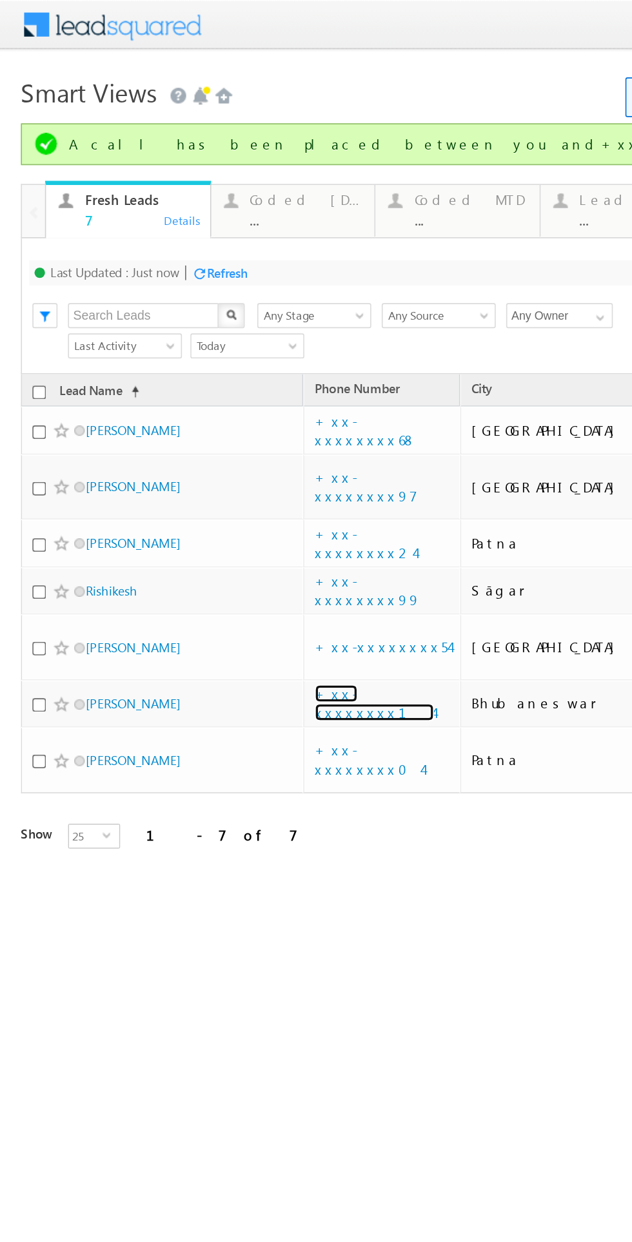
click at [227, 422] on link "+xx-xxxxxxxx14" at bounding box center [230, 433] width 73 height 23
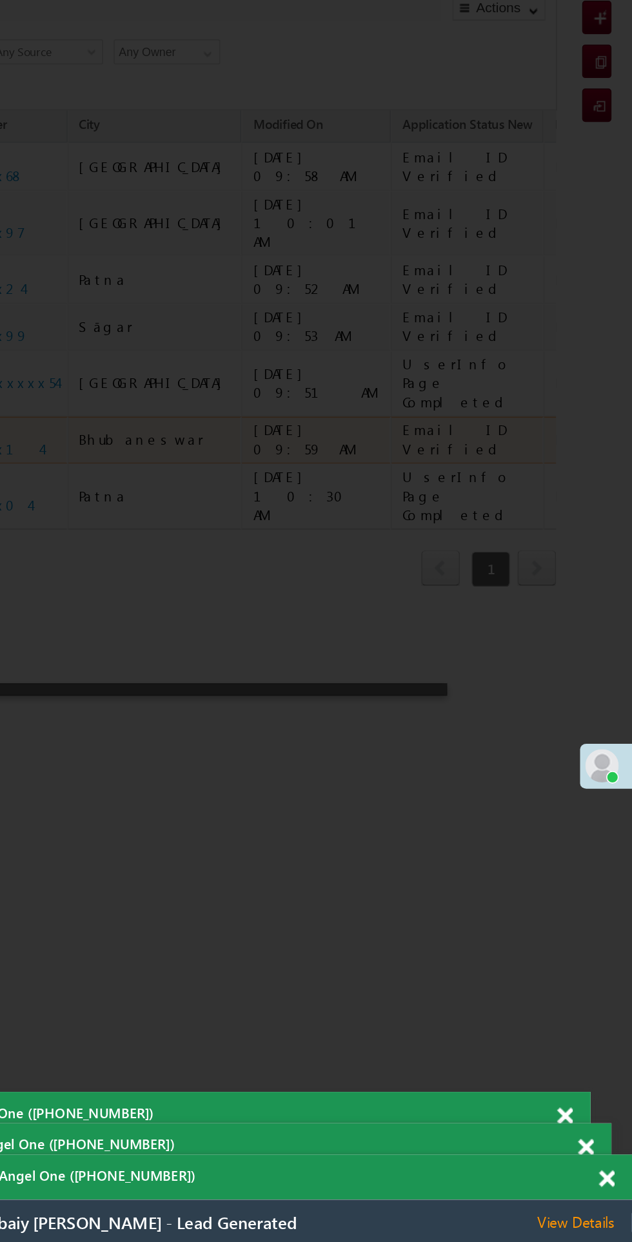
click at [616, 892] on span at bounding box center [616, 889] width 10 height 11
click at [0, 0] on div at bounding box center [0, 0] width 0 height 0
click at [0, 0] on div "Outgoing call - Angel One ([PHONE_NUMBER])" at bounding box center [0, 0] width 0 height 0
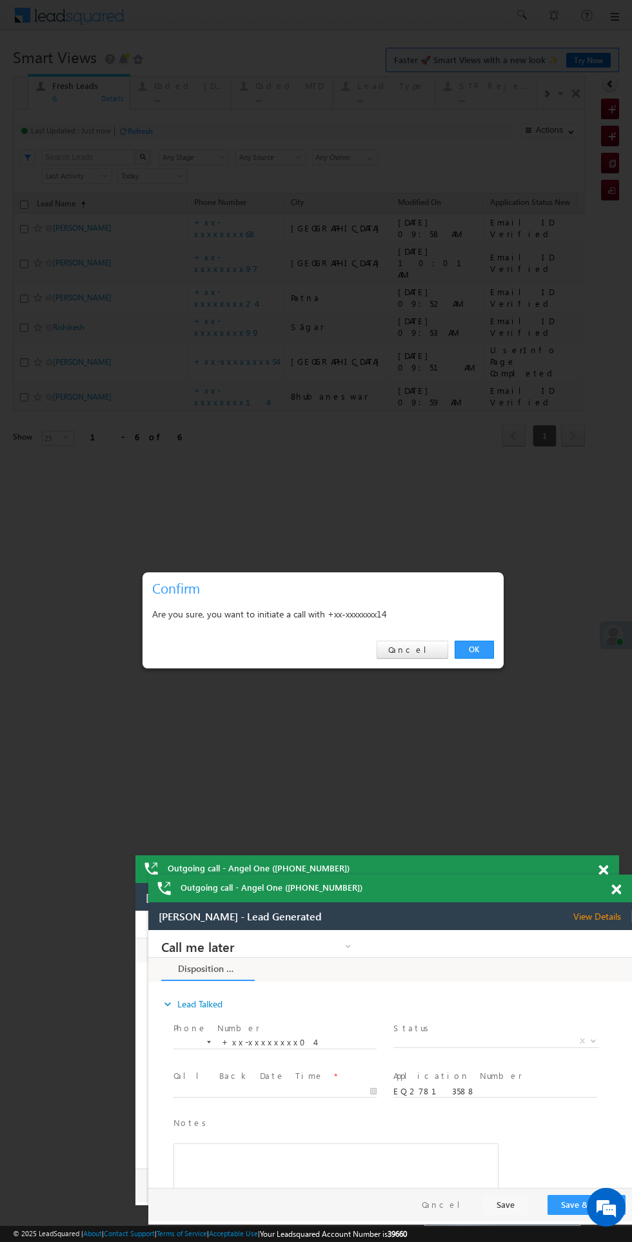
click at [474, 650] on link "OK" at bounding box center [473, 650] width 39 height 18
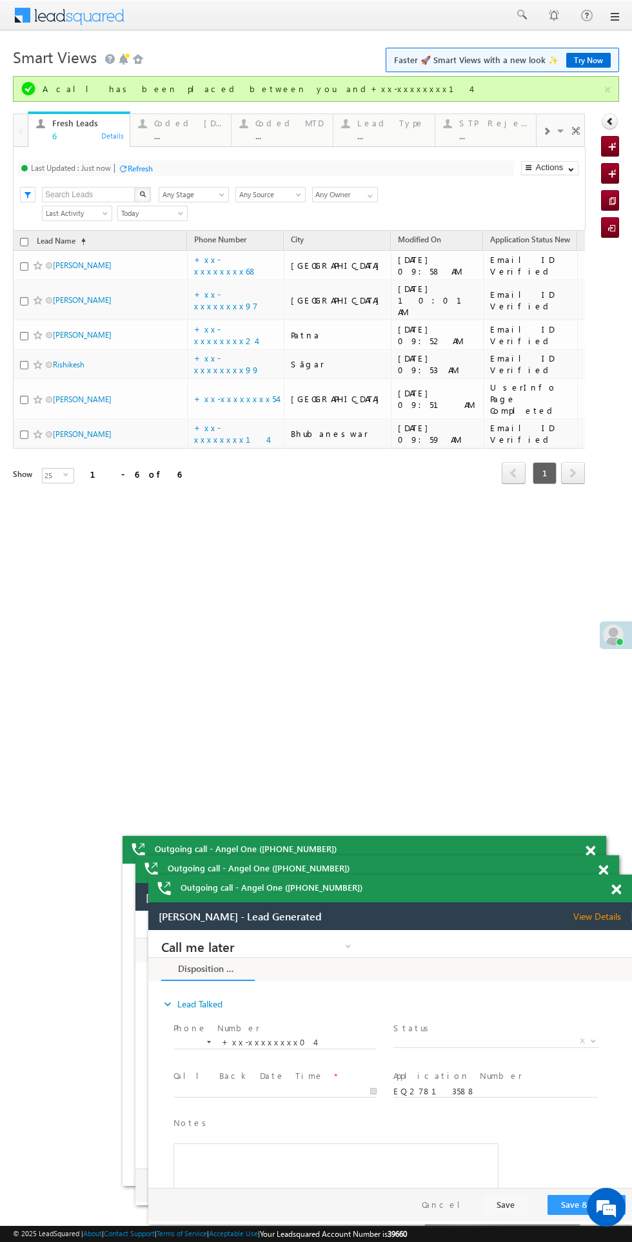
click at [599, 915] on span "View Details" at bounding box center [602, 917] width 59 height 12
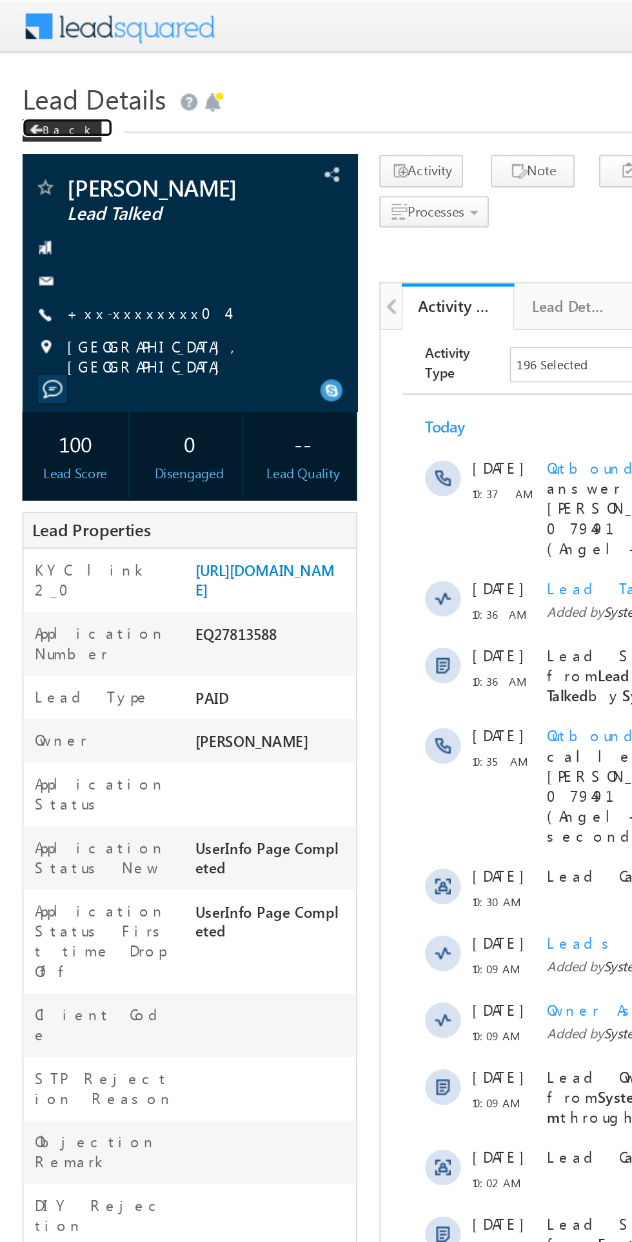
click at [19, 73] on span at bounding box center [21, 75] width 8 height 6
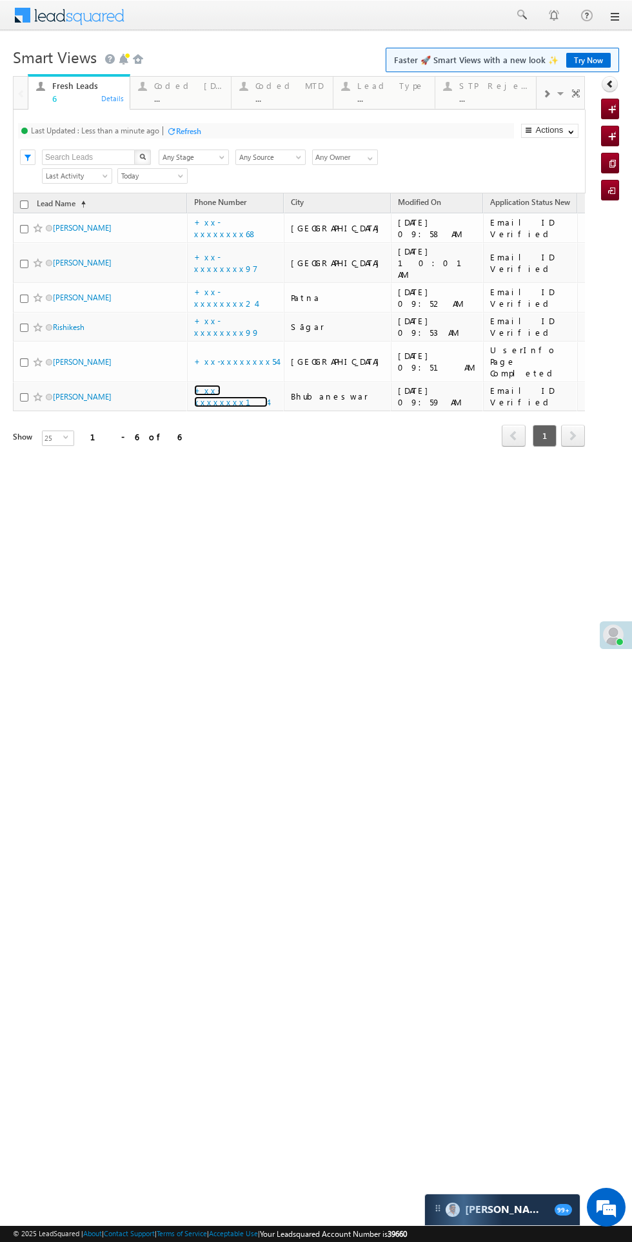
click at [234, 385] on link "+xx-xxxxxxxx14" at bounding box center [230, 396] width 73 height 23
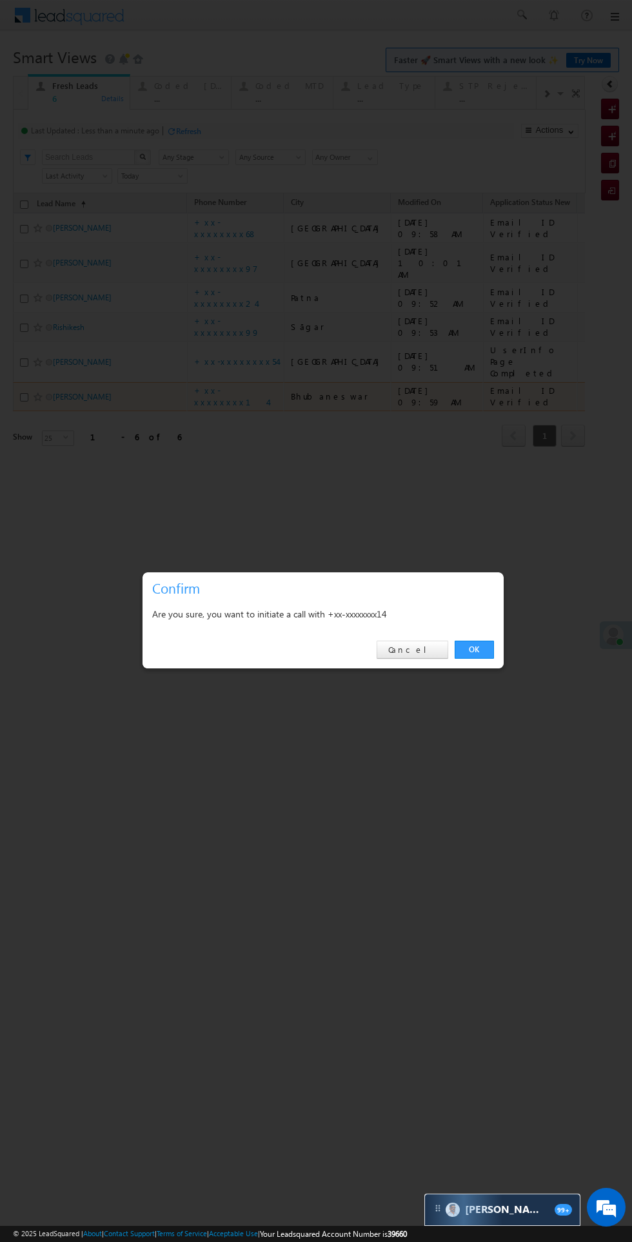
click at [474, 650] on link "OK" at bounding box center [473, 650] width 39 height 18
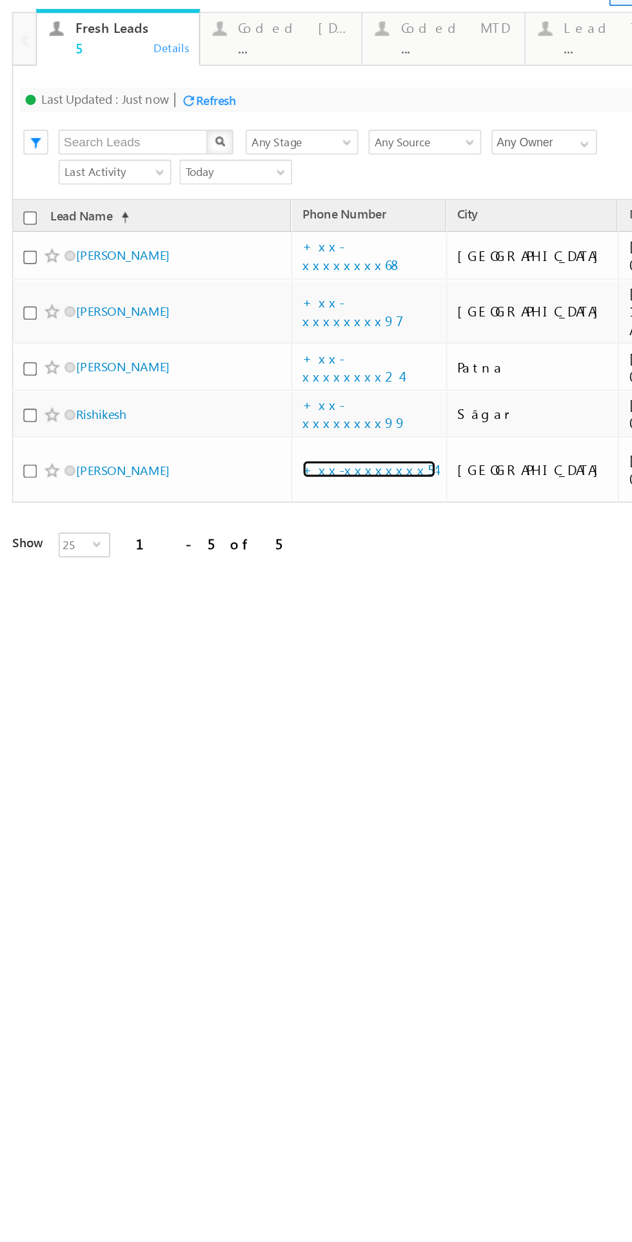
click at [223, 246] on link "+xx-xxxxxxxx54" at bounding box center [227, 251] width 83 height 11
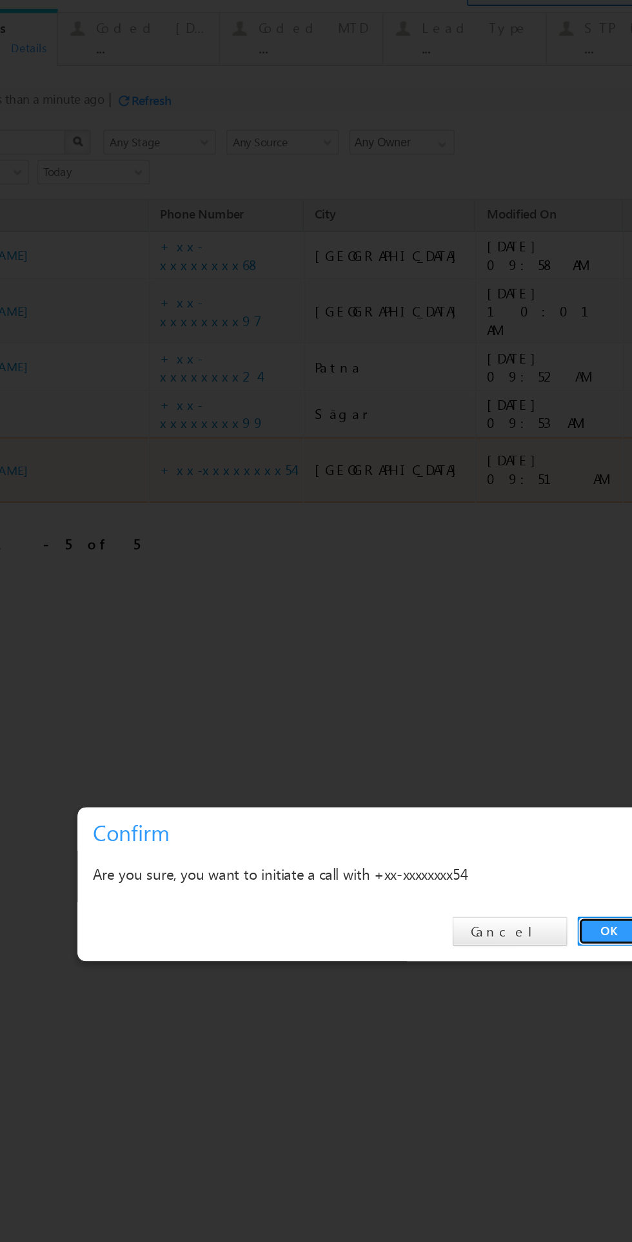
click at [323, 541] on link "OK" at bounding box center [323, 540] width 39 height 18
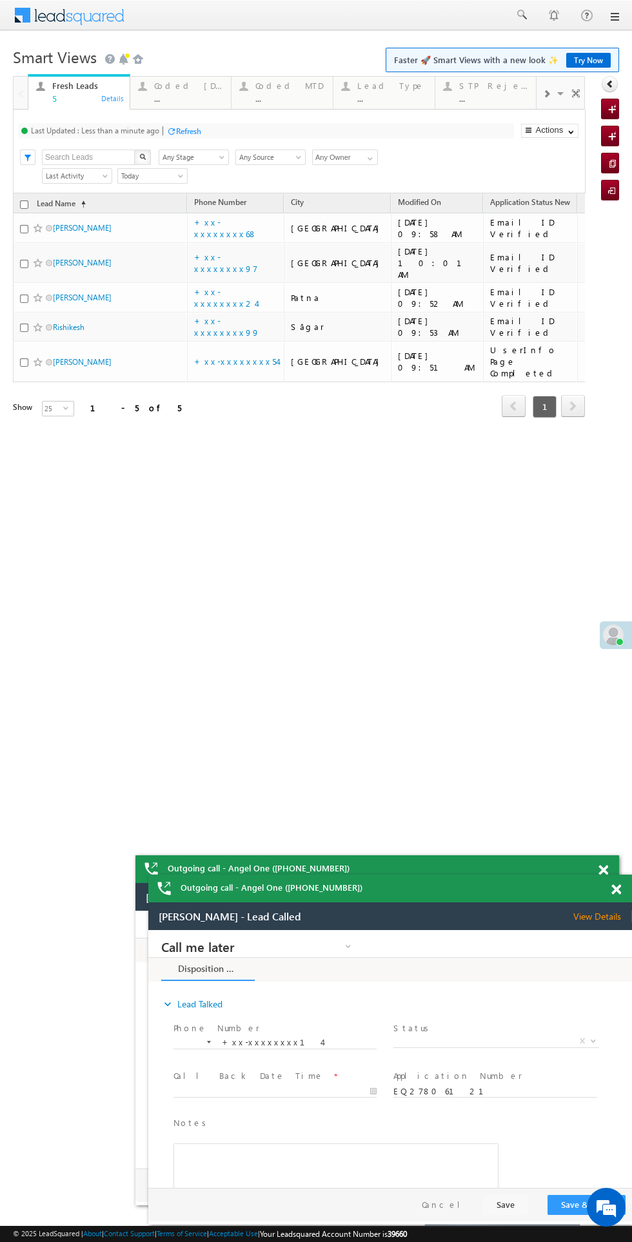
click at [0, 0] on div "Outgoing call - Angel One ([PHONE_NUMBER])" at bounding box center [0, 0] width 0 height 0
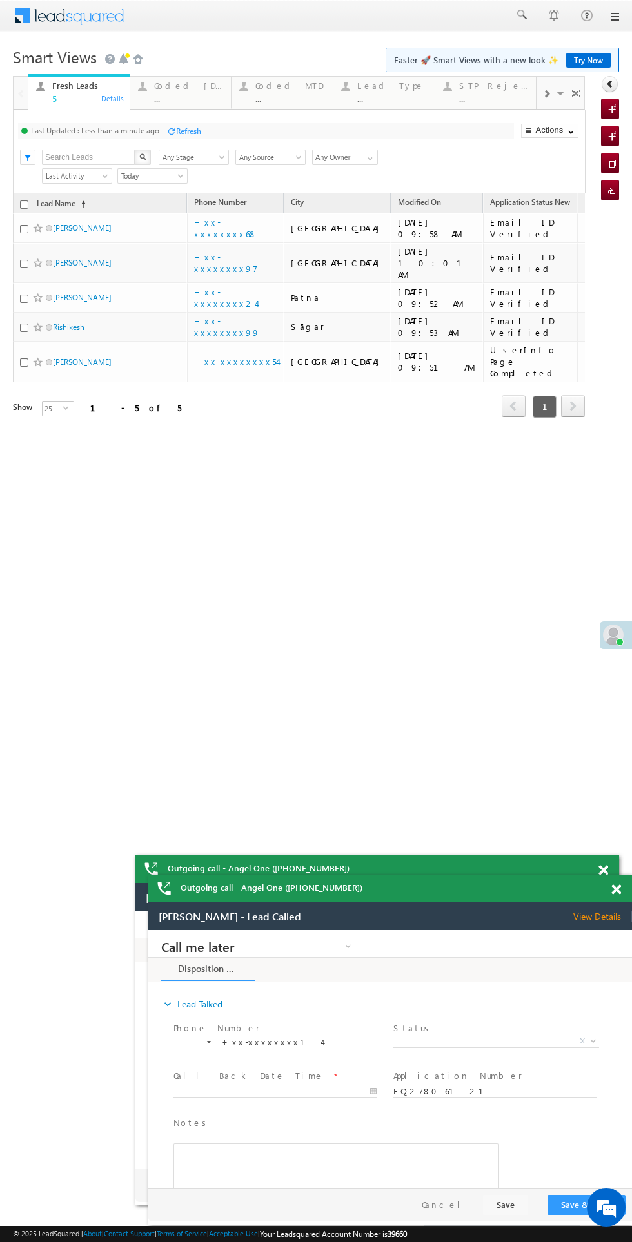
click at [0, 0] on div "Outgoing call - Angel One ([PHONE_NUMBER])" at bounding box center [0, 0] width 0 height 0
click at [604, 870] on span at bounding box center [603, 870] width 10 height 11
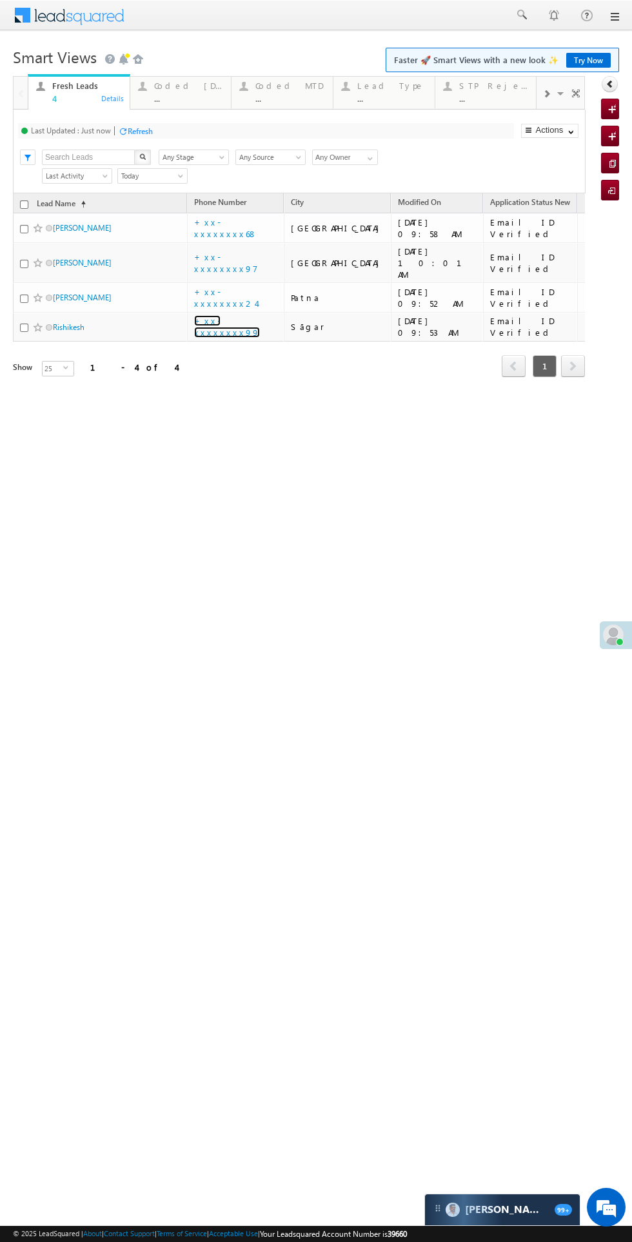
click at [236, 316] on link "+xx-xxxxxxxx99" at bounding box center [227, 326] width 66 height 23
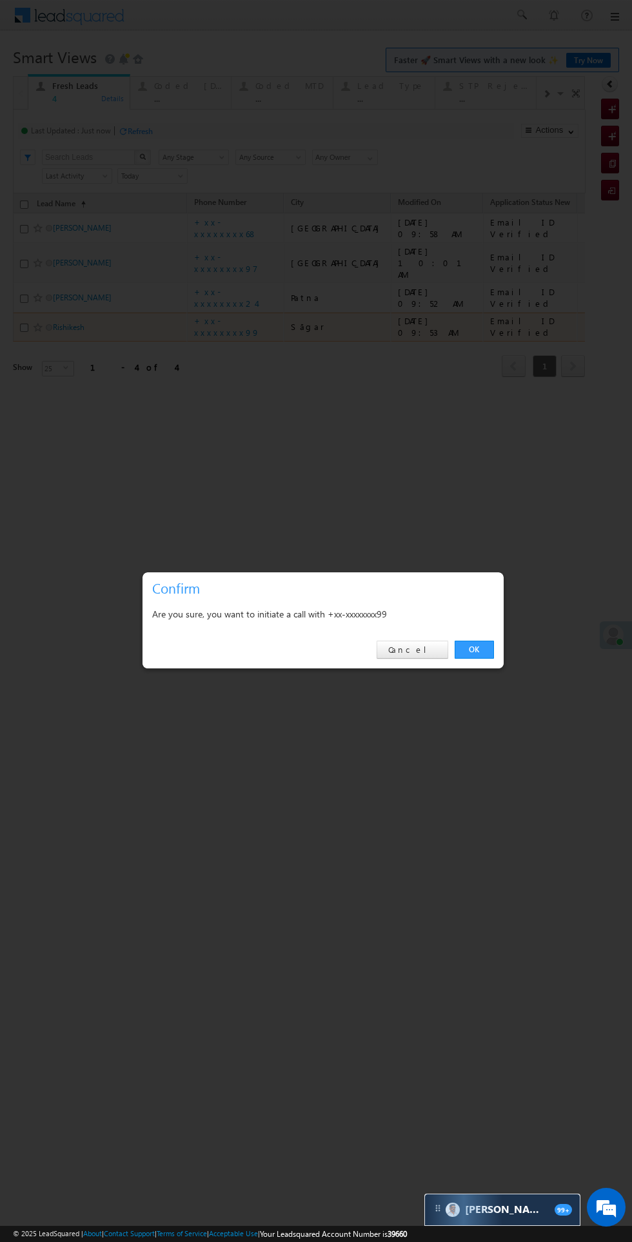
click at [474, 650] on link "OK" at bounding box center [473, 650] width 39 height 18
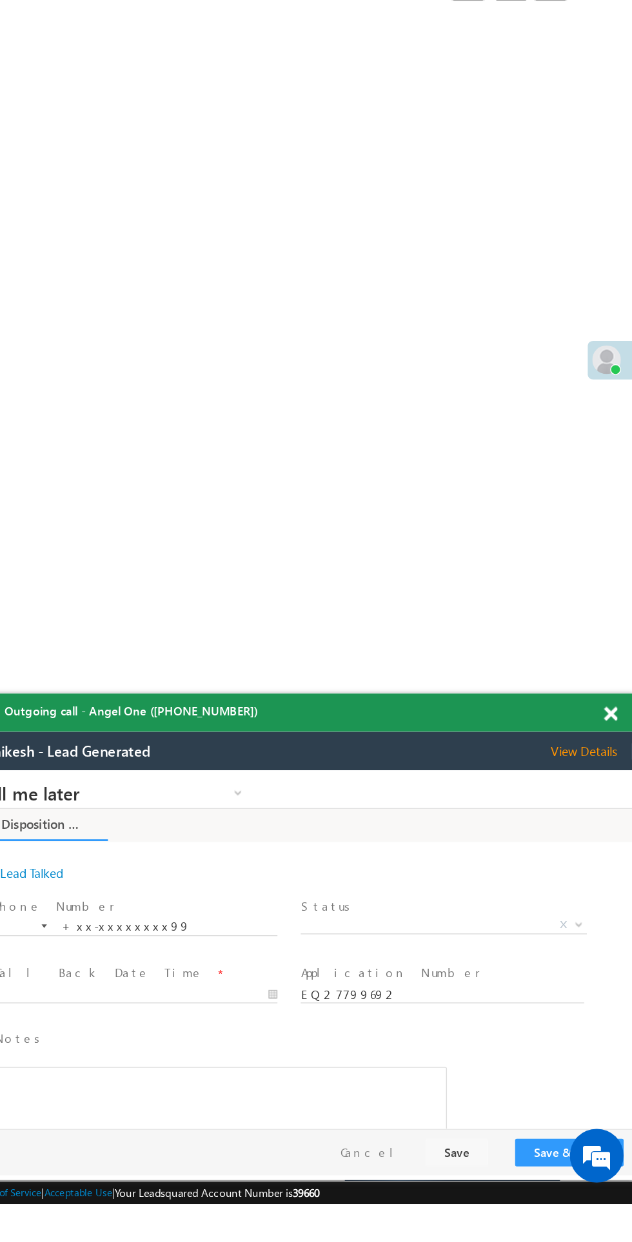
click at [616, 890] on span at bounding box center [616, 889] width 10 height 11
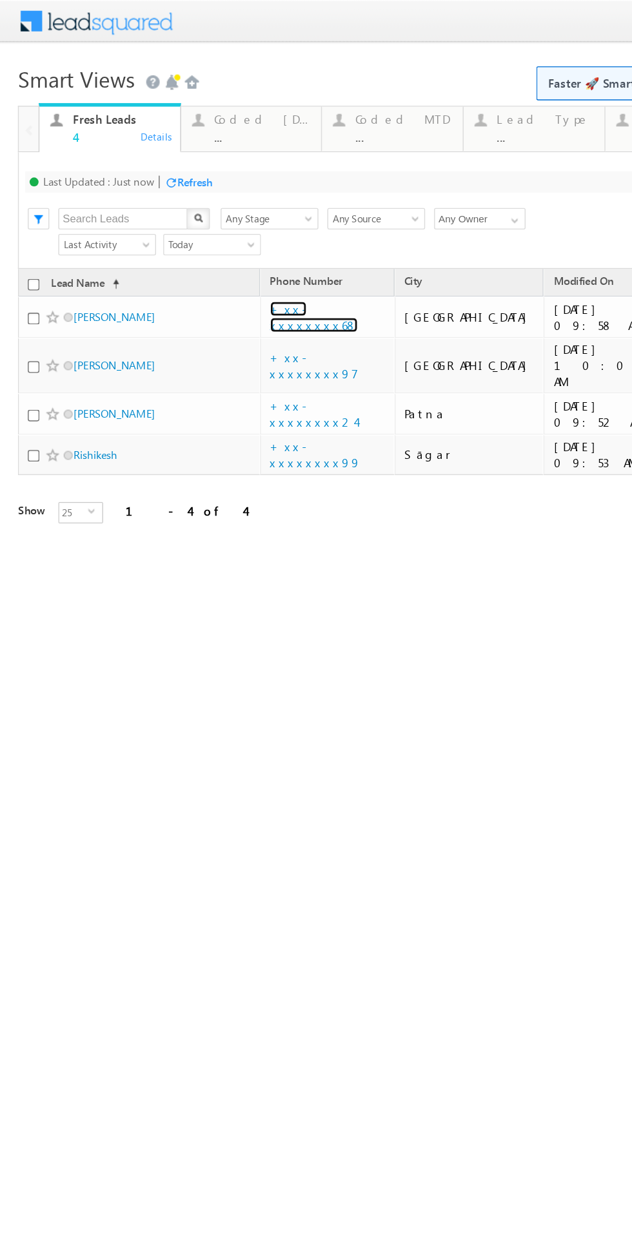
click at [231, 229] on link "+xx-xxxxxxxx68" at bounding box center [225, 228] width 63 height 23
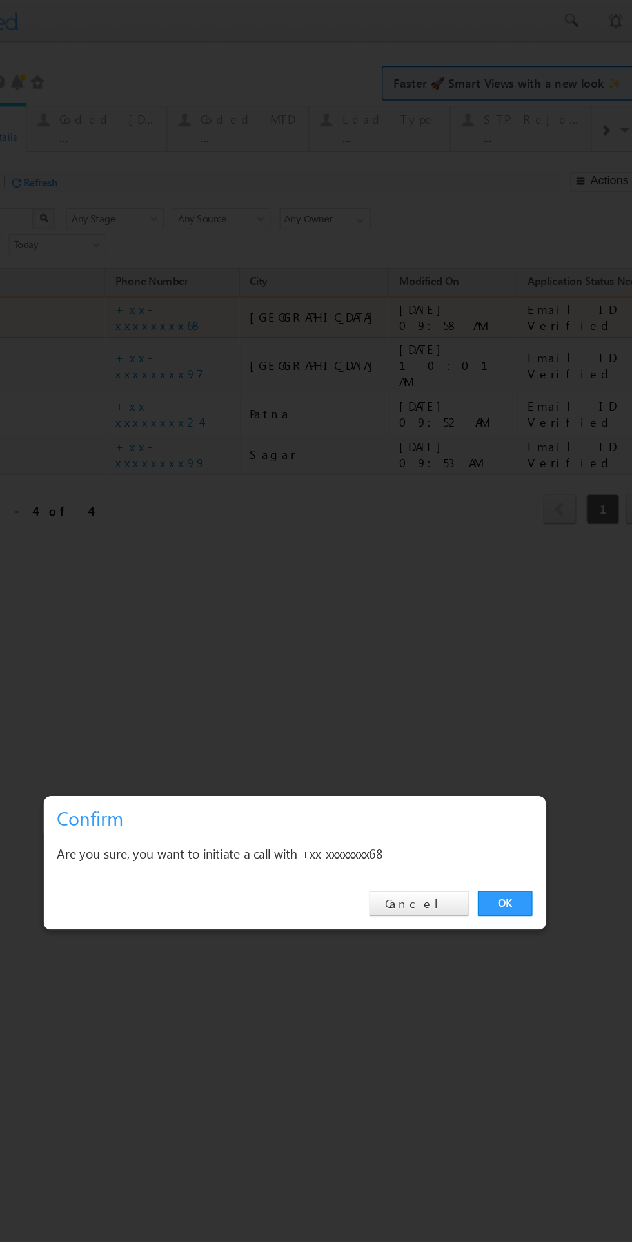
click at [315, 649] on link "OK" at bounding box center [319, 650] width 39 height 18
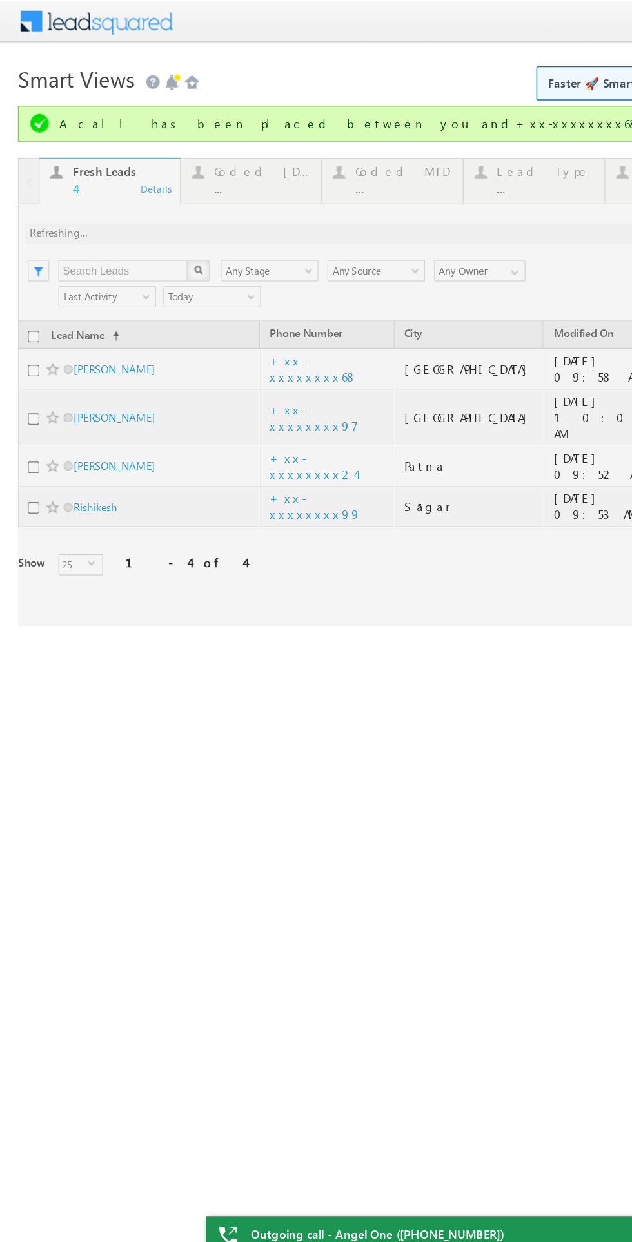
click at [229, 379] on div "Refresh first prev 1 next last 1 - 4 of 4" at bounding box center [299, 397] width 572 height 37
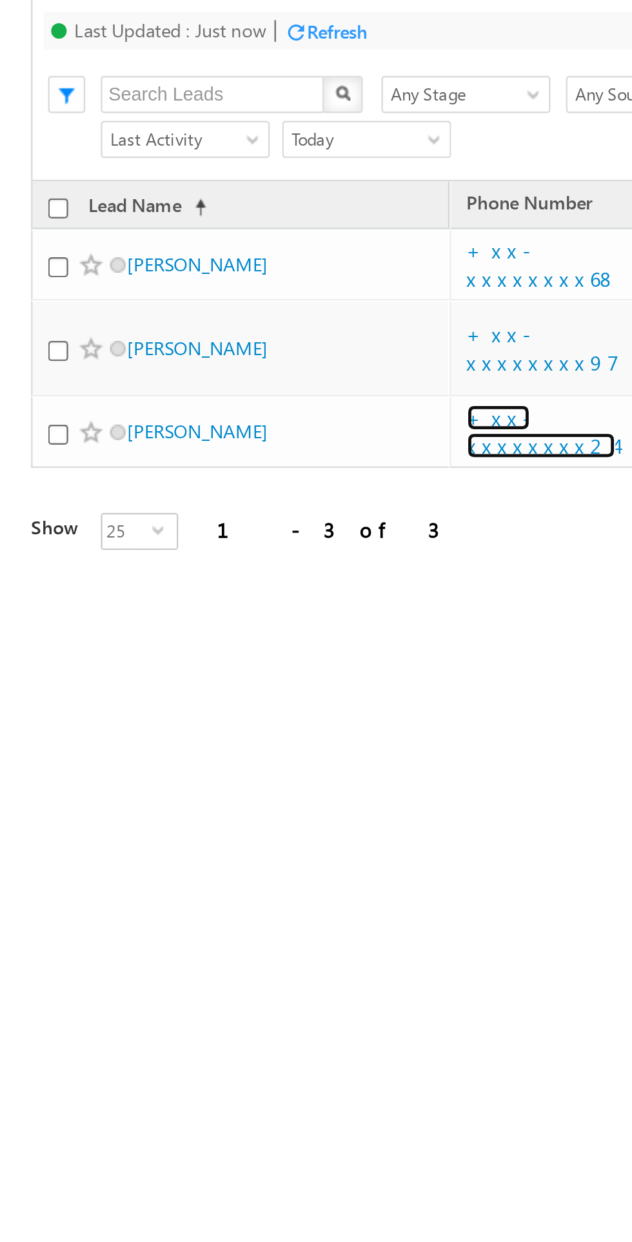
click at [222, 8] on link "+xx-xxxxxxxx24" at bounding box center [225, 14] width 62 height 23
